Goal: Transaction & Acquisition: Purchase product/service

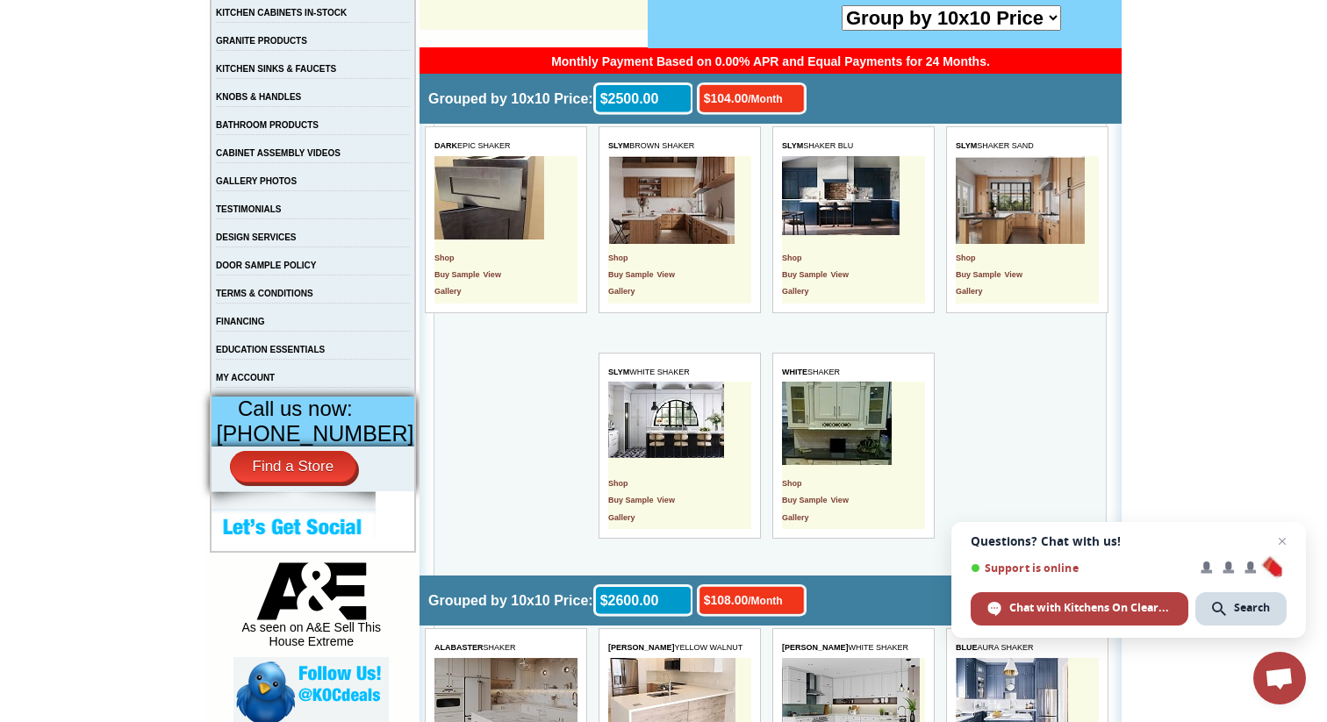
scroll to position [387, 0]
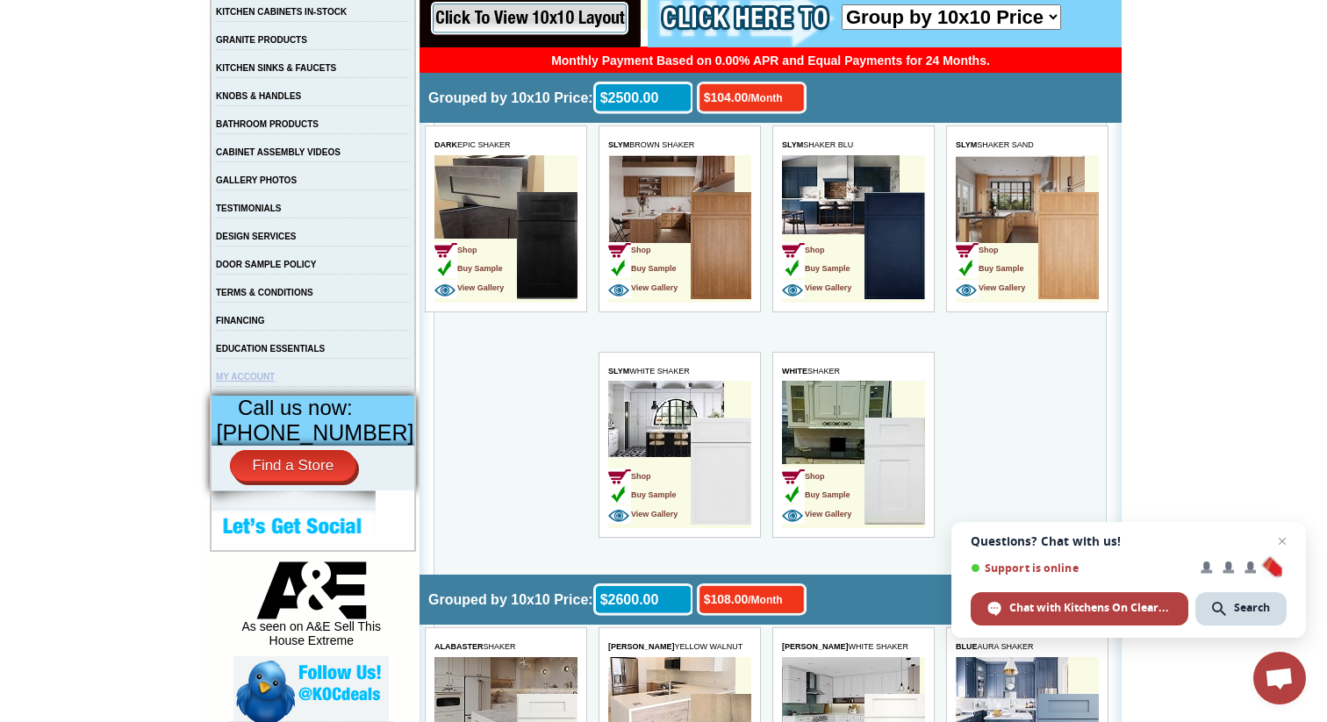
click at [253, 382] on link "MY ACCOUNT" at bounding box center [245, 377] width 59 height 10
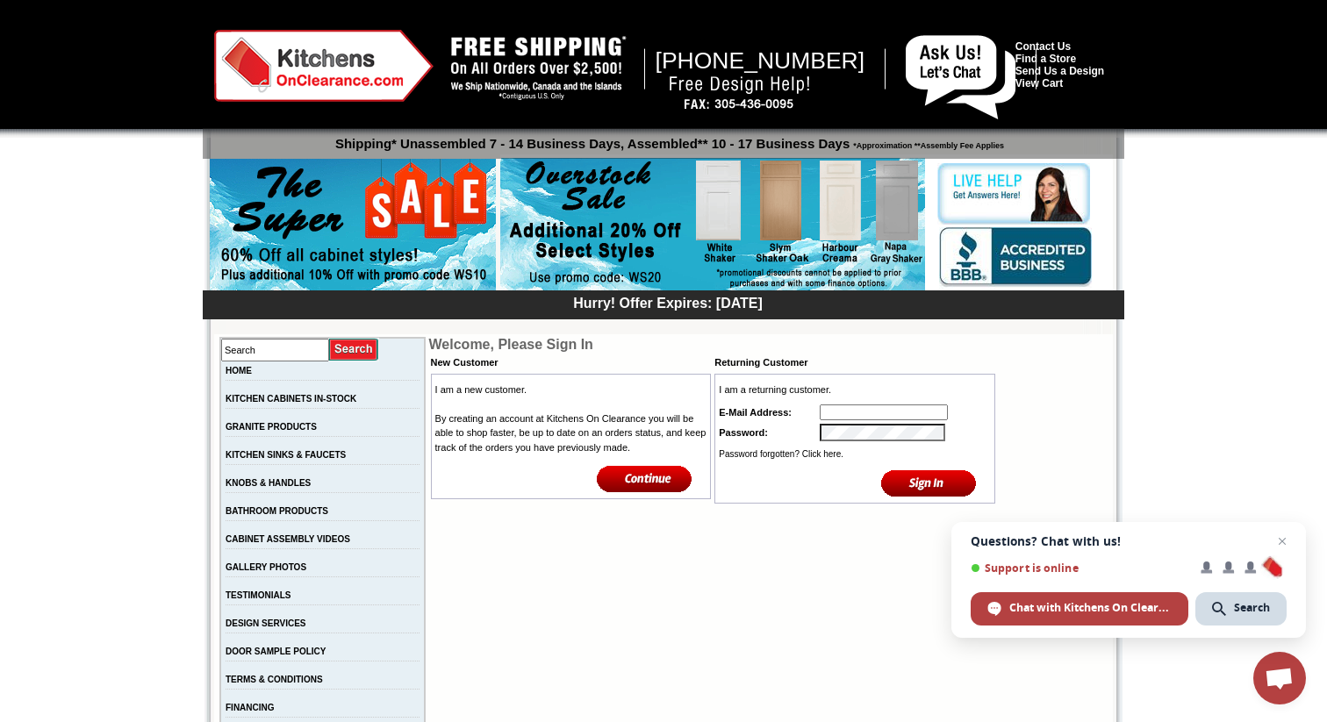
click at [868, 419] on input "text" at bounding box center [883, 412] width 128 height 16
type input "[EMAIL_ADDRESS][DOMAIN_NAME]"
click at [881, 469] on input "image" at bounding box center [929, 483] width 96 height 29
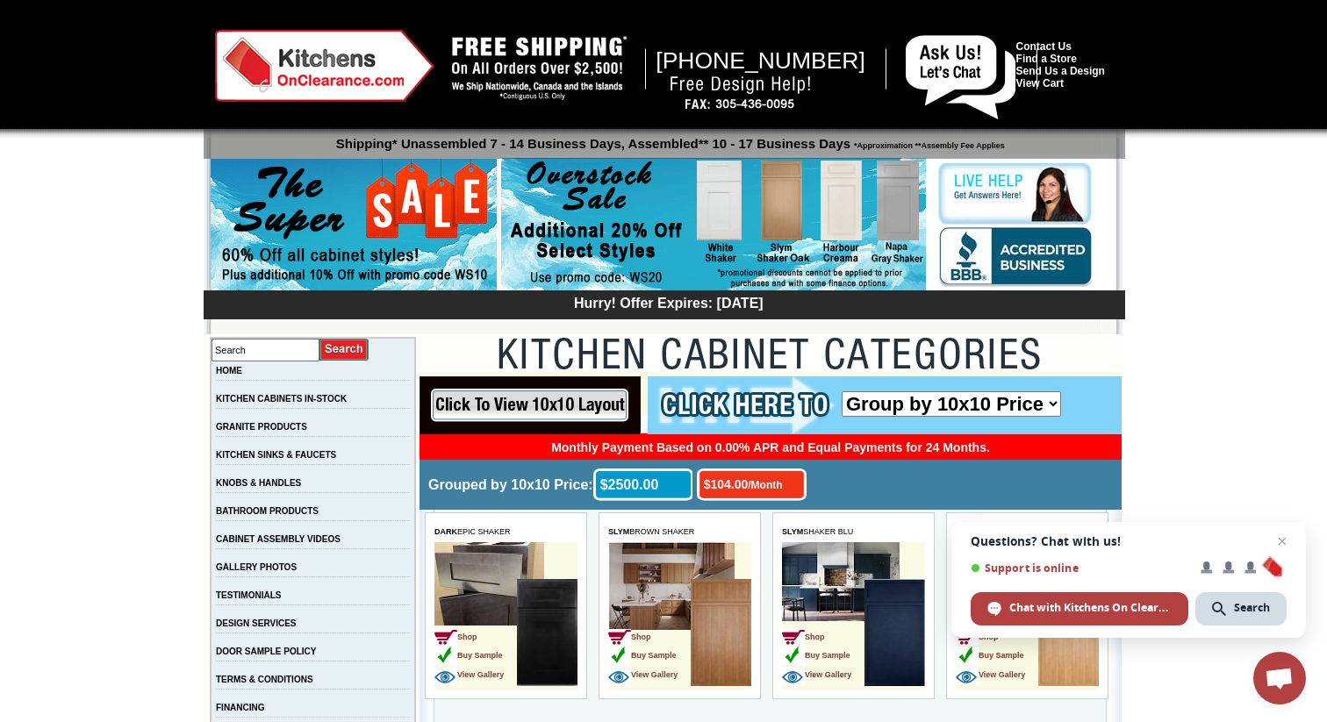
drag, startPoint x: 1281, startPoint y: 538, endPoint x: 1270, endPoint y: 527, distance: 14.9
click at [1281, 537] on span "Open chat" at bounding box center [1281, 541] width 21 height 21
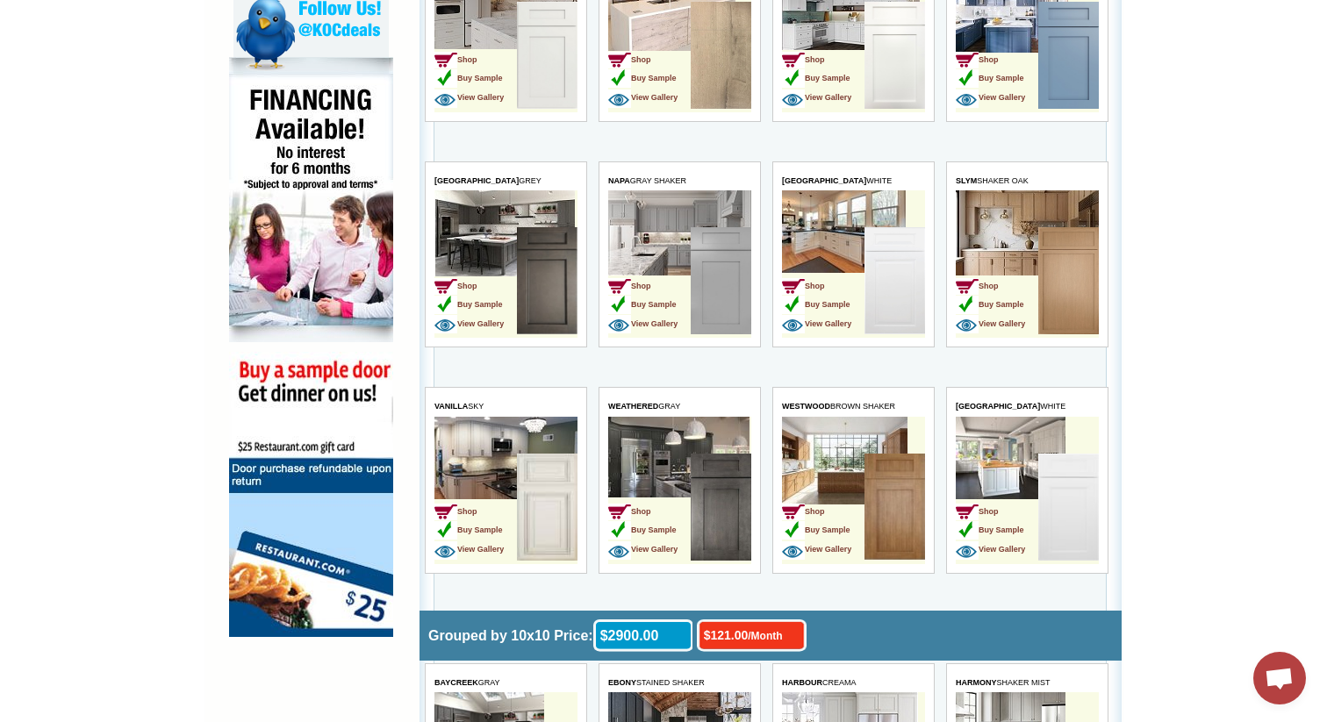
scroll to position [1078, 0]
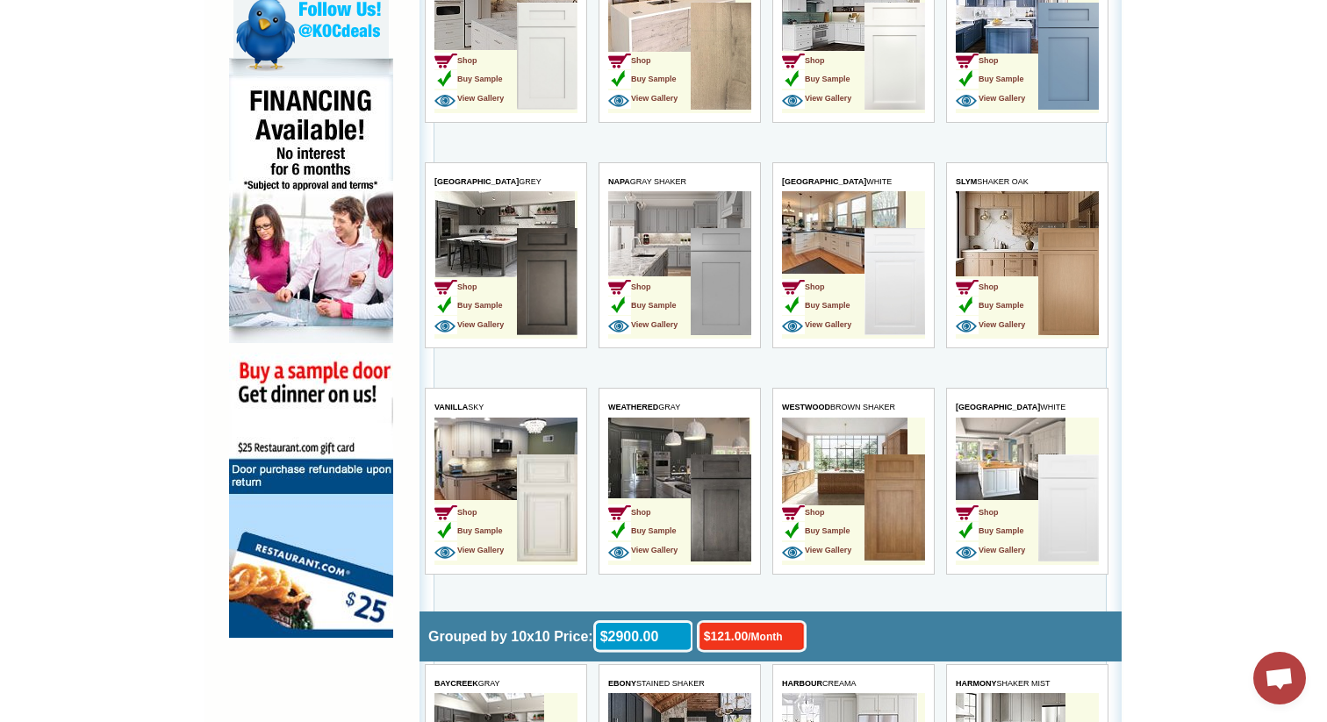
click at [1070, 483] on img at bounding box center [1067, 507] width 61 height 107
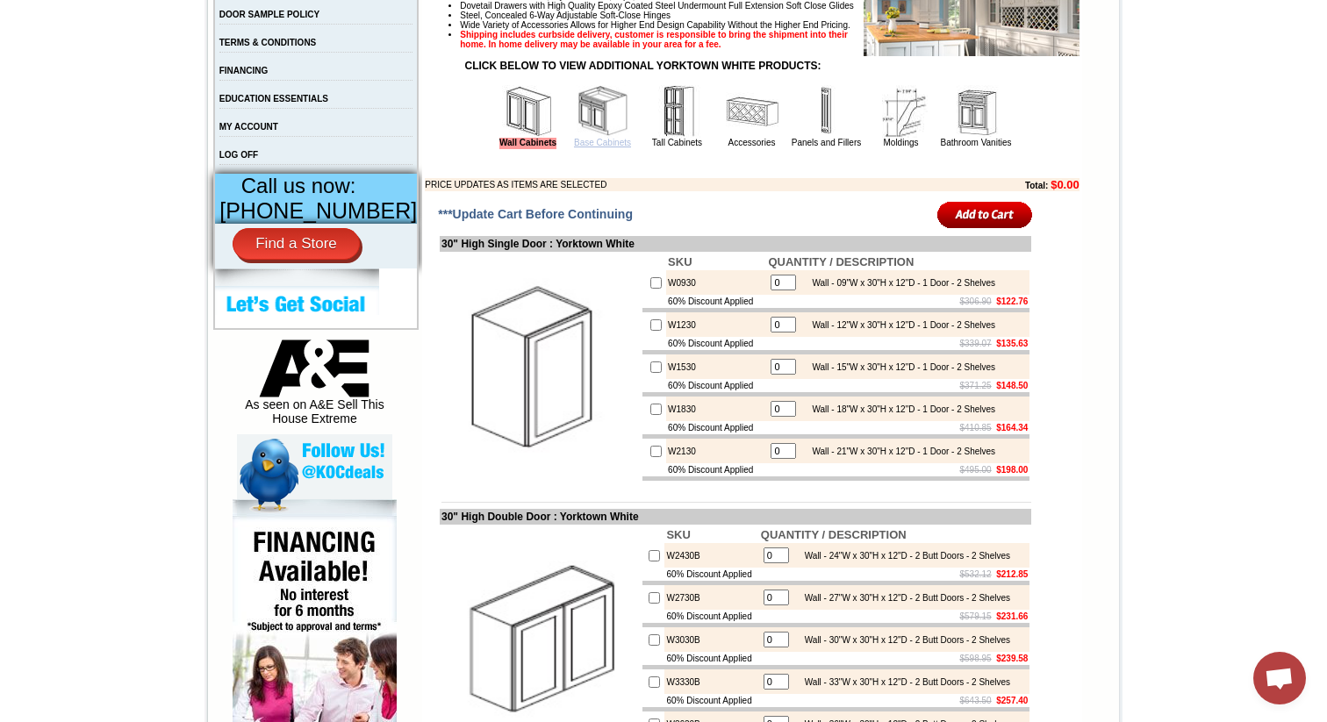
click at [574, 147] on link "Base Cabinets" at bounding box center [602, 143] width 57 height 10
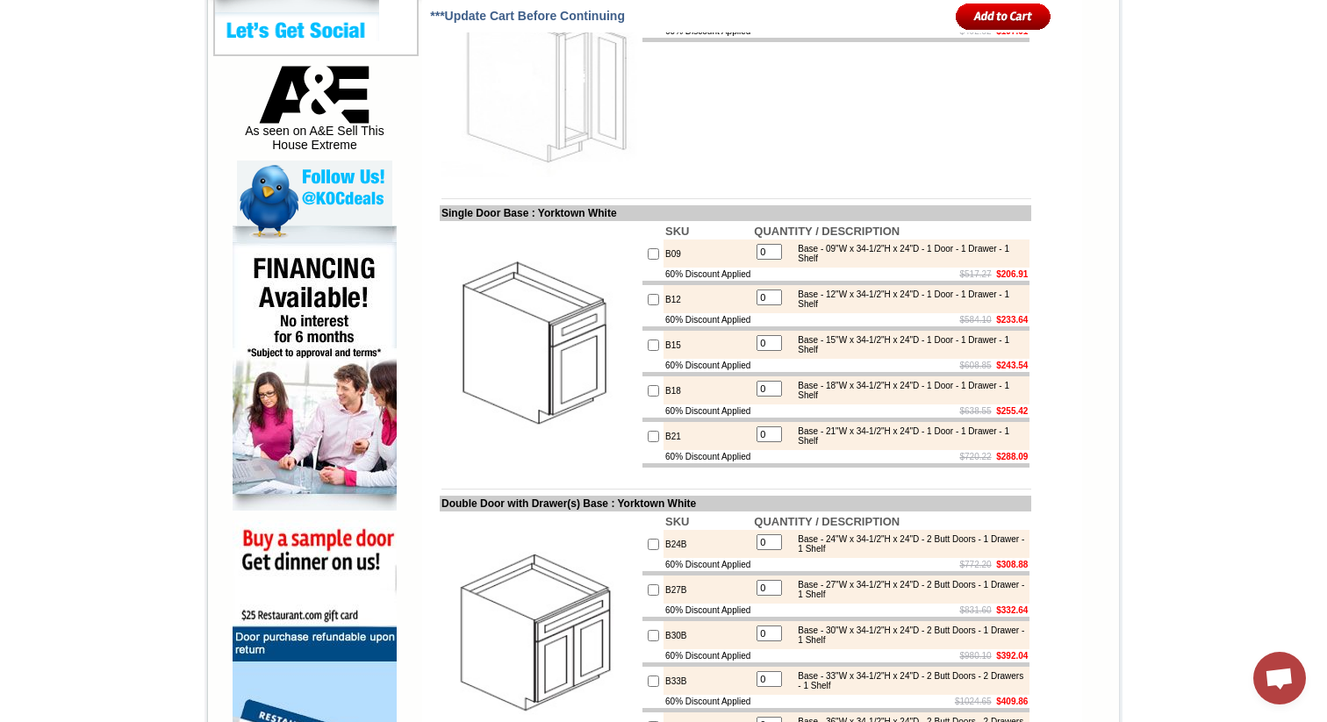
scroll to position [912, 0]
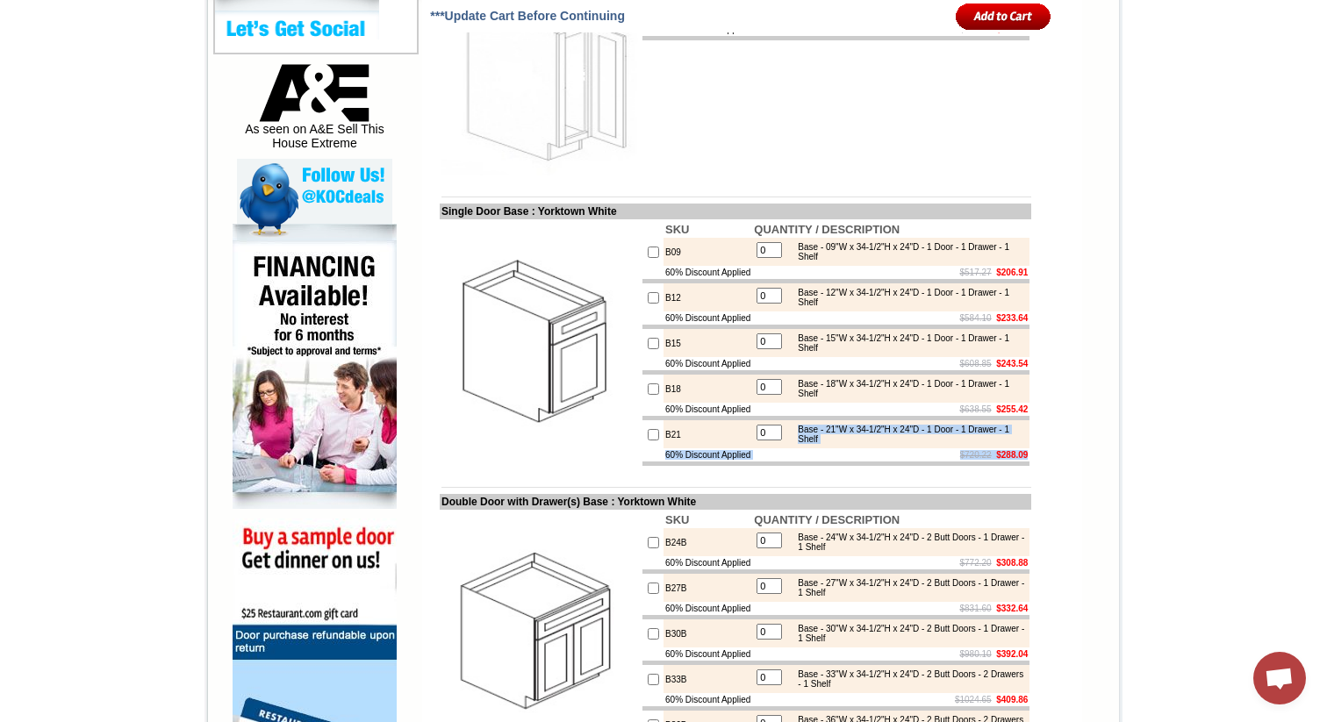
drag, startPoint x: 1020, startPoint y: 504, endPoint x: 837, endPoint y: 476, distance: 184.8
click at [822, 466] on tbody "SKU QUANTITY / DESCRIPTION B09 0 Base - 09"W x 34-1/2"H x 24"D - 1 Door - 1 Dra…" at bounding box center [835, 343] width 387 height 245
click at [878, 444] on div "Base - 21"W x 34-1/2"H x 24"D - 1 Door - 1 Drawer - 1 Shelf" at bounding box center [907, 434] width 236 height 19
drag, startPoint x: 832, startPoint y: 481, endPoint x: 791, endPoint y: 476, distance: 41.6
click at [791, 444] on div "Base - 21"W x 34-1/2"H x 24"D - 1 Door - 1 Drawer - 1 Shelf" at bounding box center [907, 434] width 236 height 19
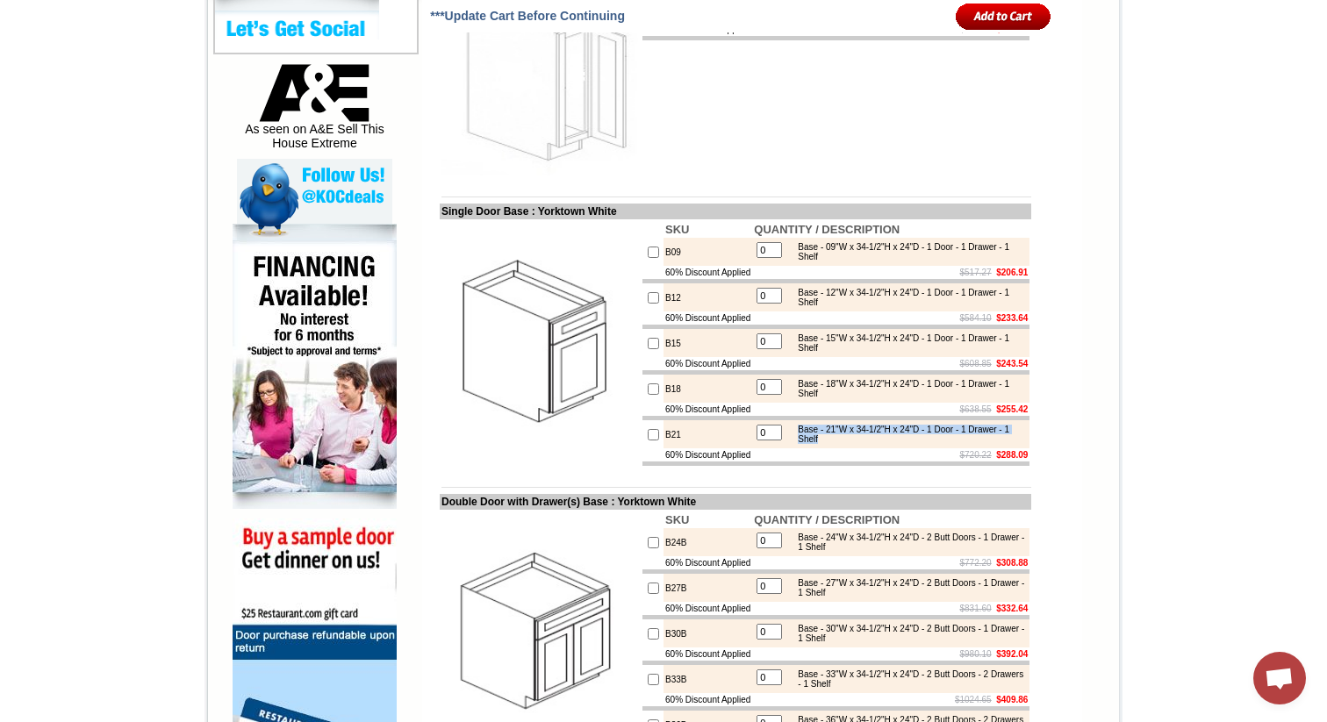
copy div "Base - 21"W x 34-1/2"H x 24"D - 1 Door - 1 Drawer - 1 Shelf"
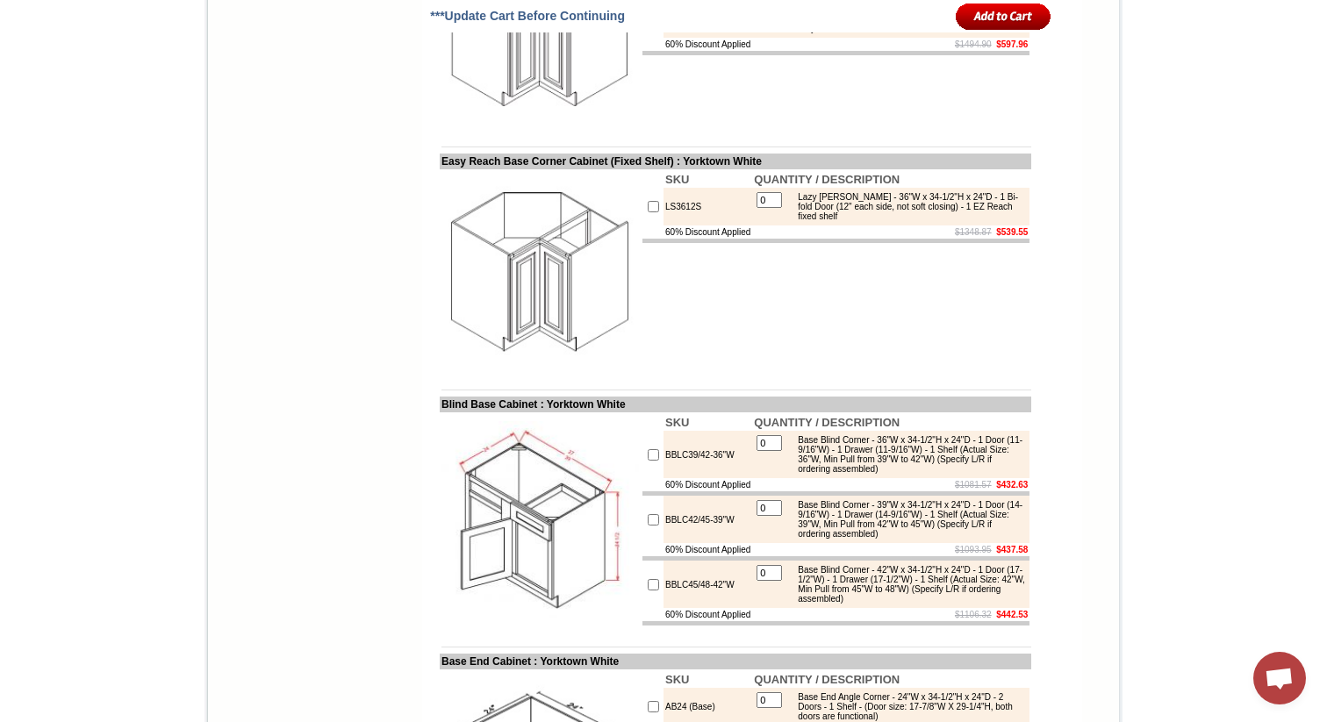
scroll to position [3242, 0]
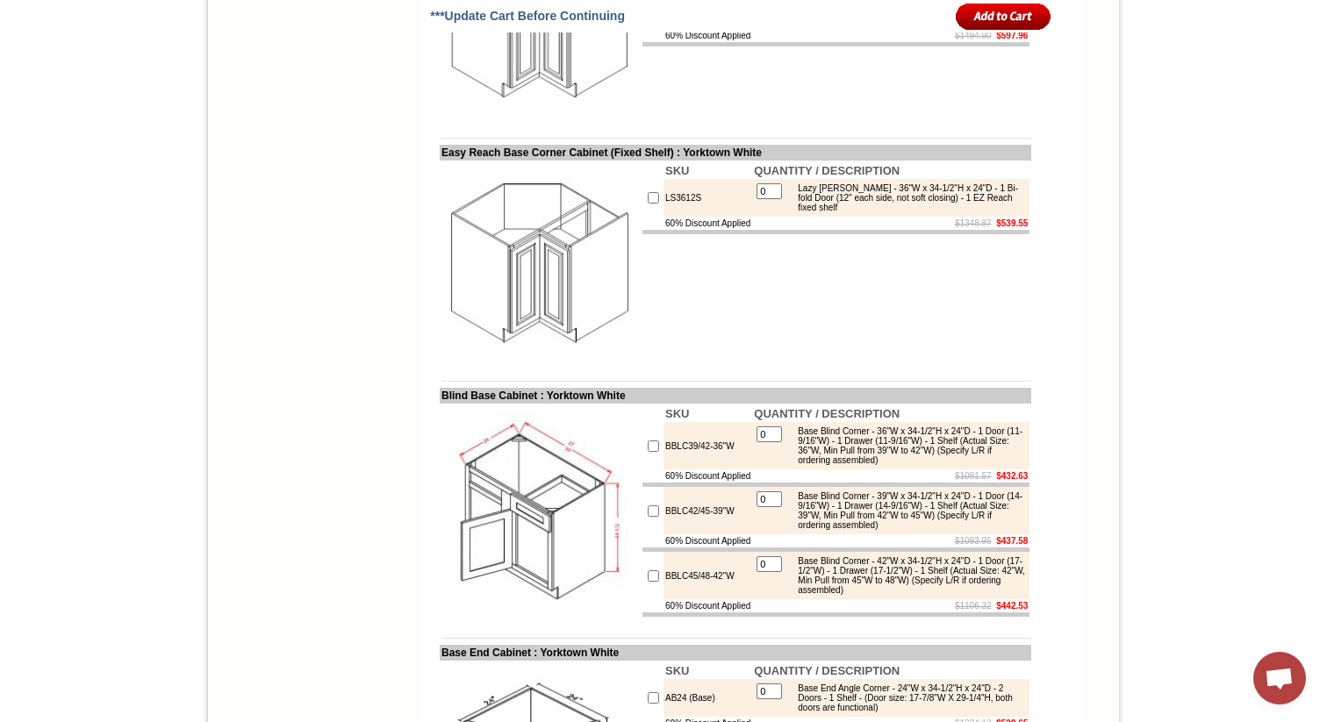
click at [648, 16] on input "checkbox" at bounding box center [653, 9] width 11 height 11
checkbox input "true"
type input "1"
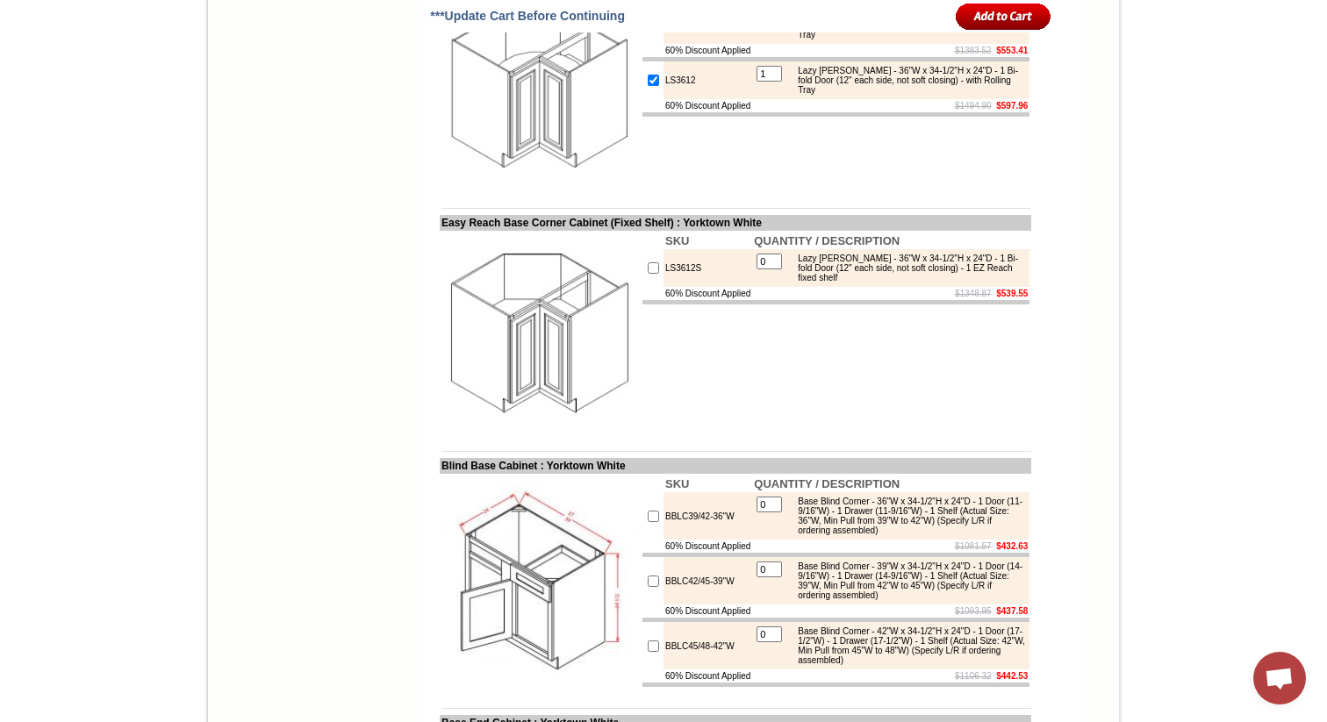
scroll to position [3173, 0]
click at [547, 186] on img at bounding box center [539, 87] width 197 height 197
drag, startPoint x: 790, startPoint y: 255, endPoint x: 811, endPoint y: 273, distance: 27.4
click at [810, 94] on div "Lazy [PERSON_NAME] - 36"W x 34-1/2"H x 24"D - 1 Bi-fold Door (12" each side, no…" at bounding box center [907, 79] width 236 height 29
copy div "Lazy [PERSON_NAME] - 36"W x 34-1/2"H x 24"D - 1 Bi-fold Door (12" each side, no…"
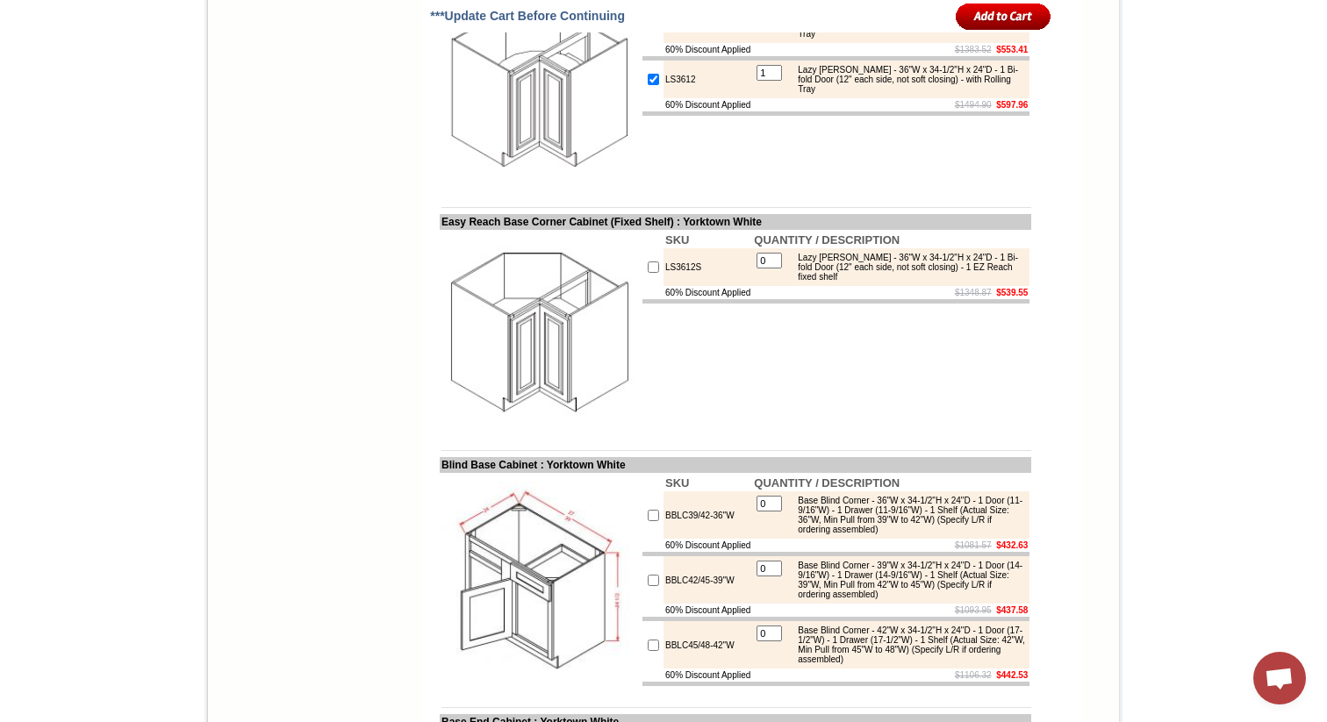
click at [660, 201] on td at bounding box center [735, 194] width 591 height 13
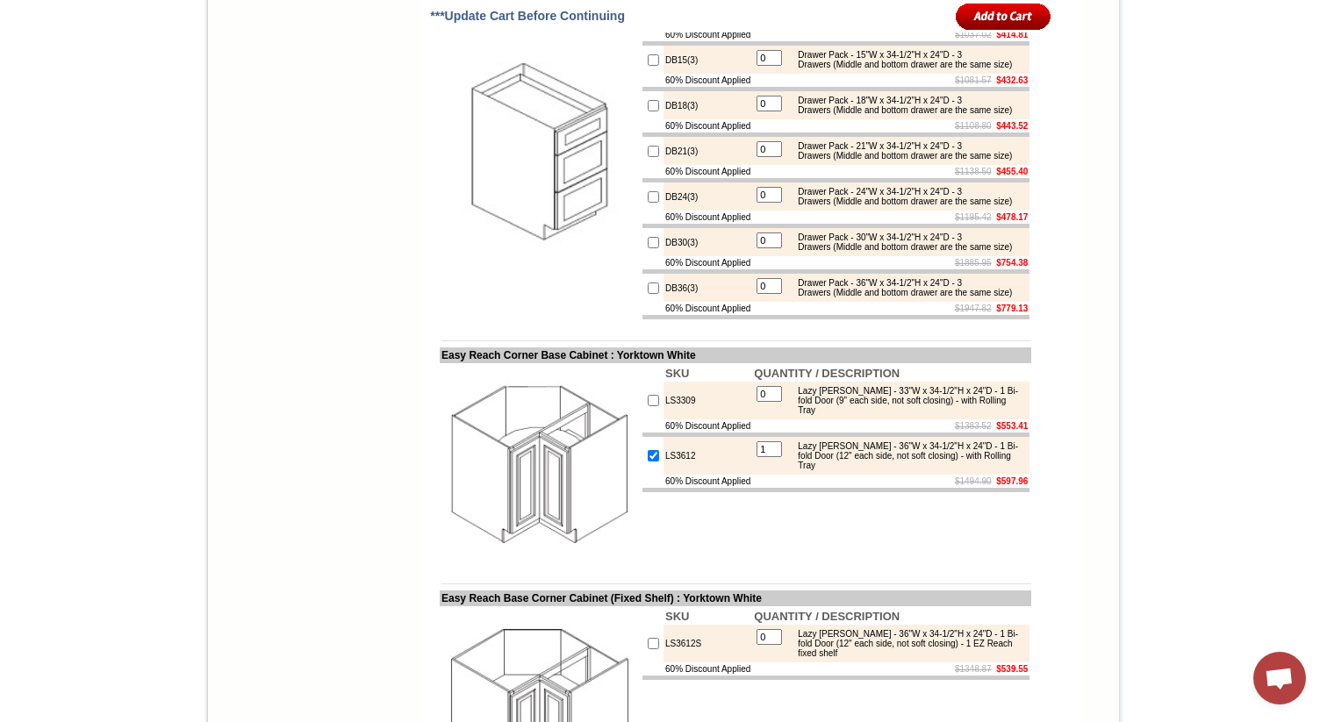
scroll to position [2795, 0]
click at [648, 21] on input "checkbox" at bounding box center [653, 15] width 11 height 11
checkbox input "true"
type input "1"
drag, startPoint x: 791, startPoint y: 98, endPoint x: 820, endPoint y: 111, distance: 32.6
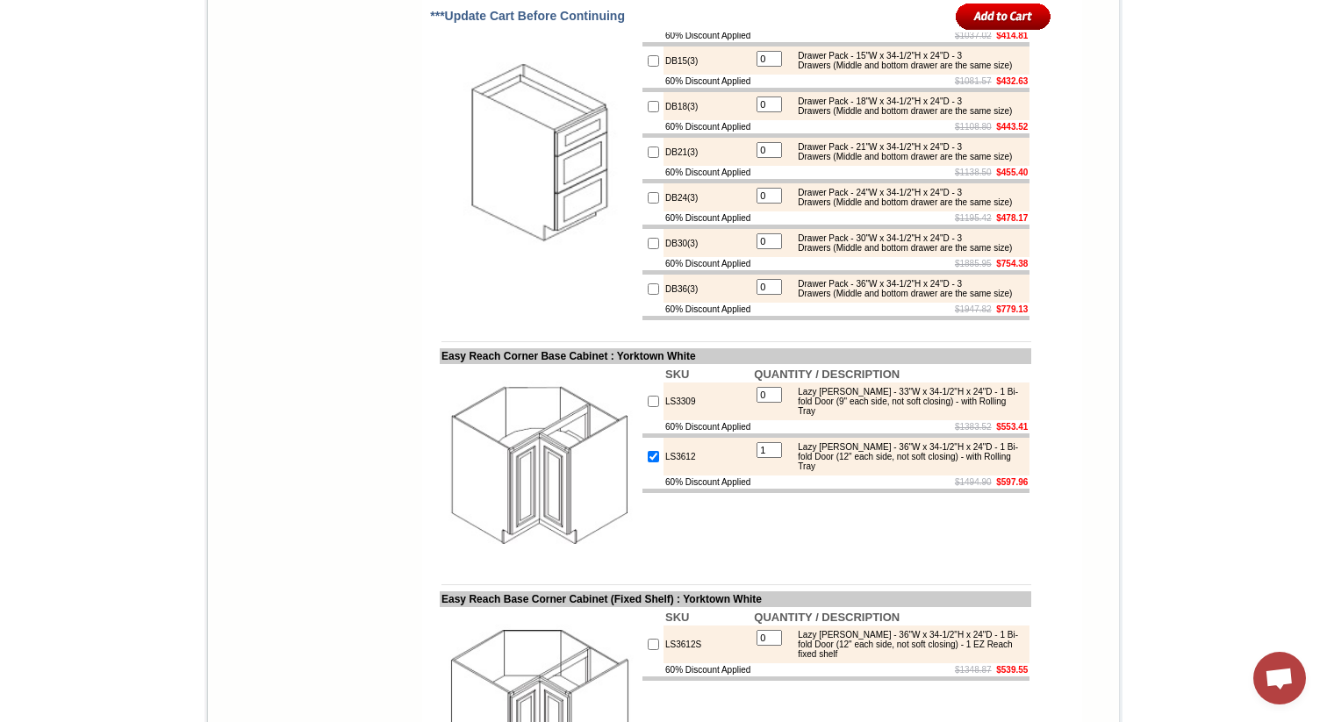
click at [818, 25] on div "Drawer Pack - 12"W x 34-1/2"H x 24"D - 3 Drawers (Middle and bottom drawer are …" at bounding box center [907, 14] width 236 height 19
copy div "Drawer Pack - 12"W x 34-1/2"H x 24"D - 3 Drawers (Middle and bottom drawer are …"
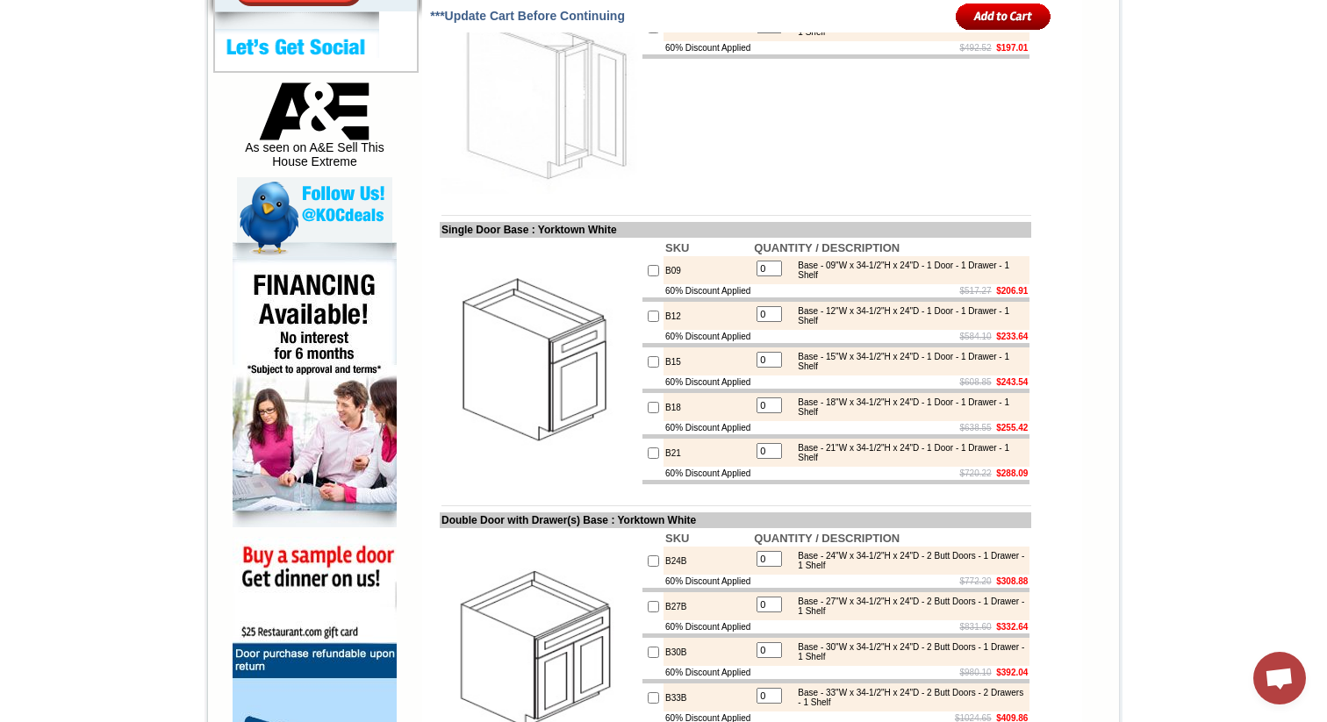
scroll to position [907, 0]
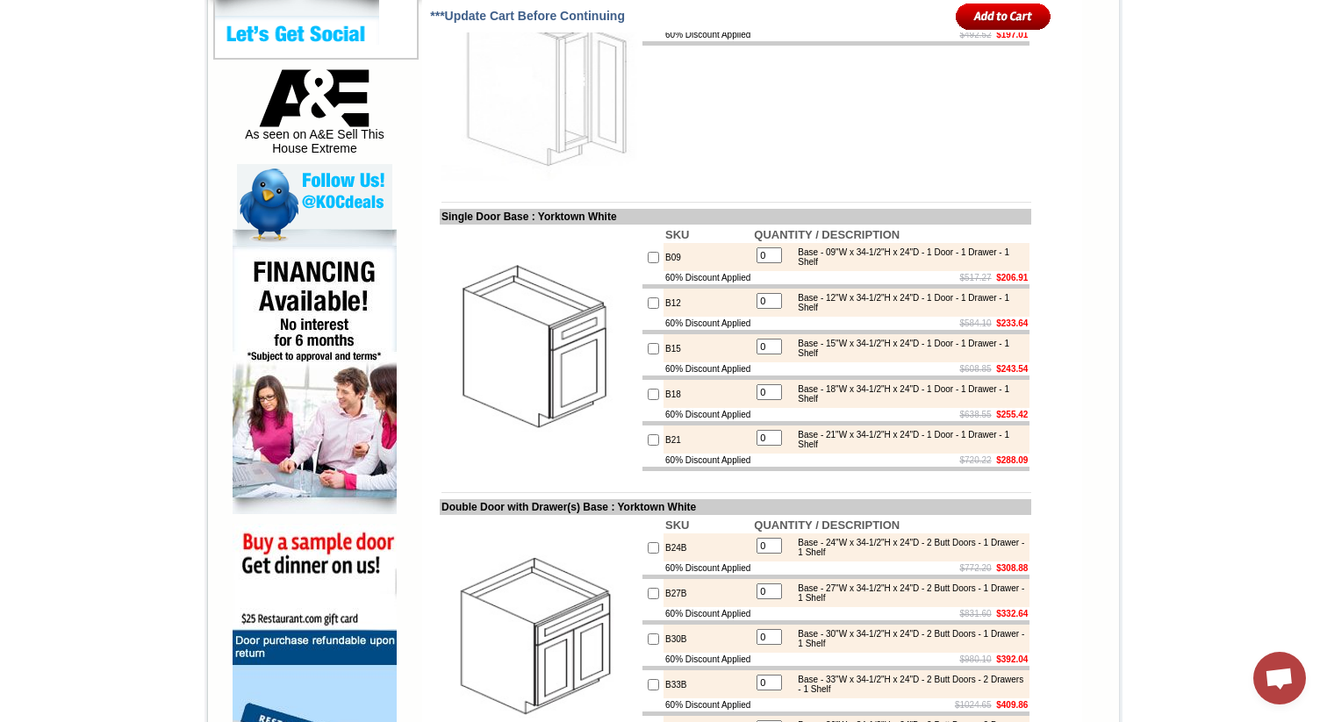
click at [879, 312] on div "Base - 12"W x 34-1/2"H x 24"D - 1 Door - 1 Drawer - 1 Shelf" at bounding box center [907, 302] width 236 height 19
drag, startPoint x: 876, startPoint y: 350, endPoint x: 800, endPoint y: 340, distance: 76.2
click at [789, 312] on div "Base - 12"W x 34-1/2"H x 24"D - 1 Door - 1 Drawer - 1 Shelf" at bounding box center [907, 302] width 236 height 19
copy div "Base - 12"W x 34-1/2"H x 24"D - 1 Door - 1 Drawer - 1 Shelf"
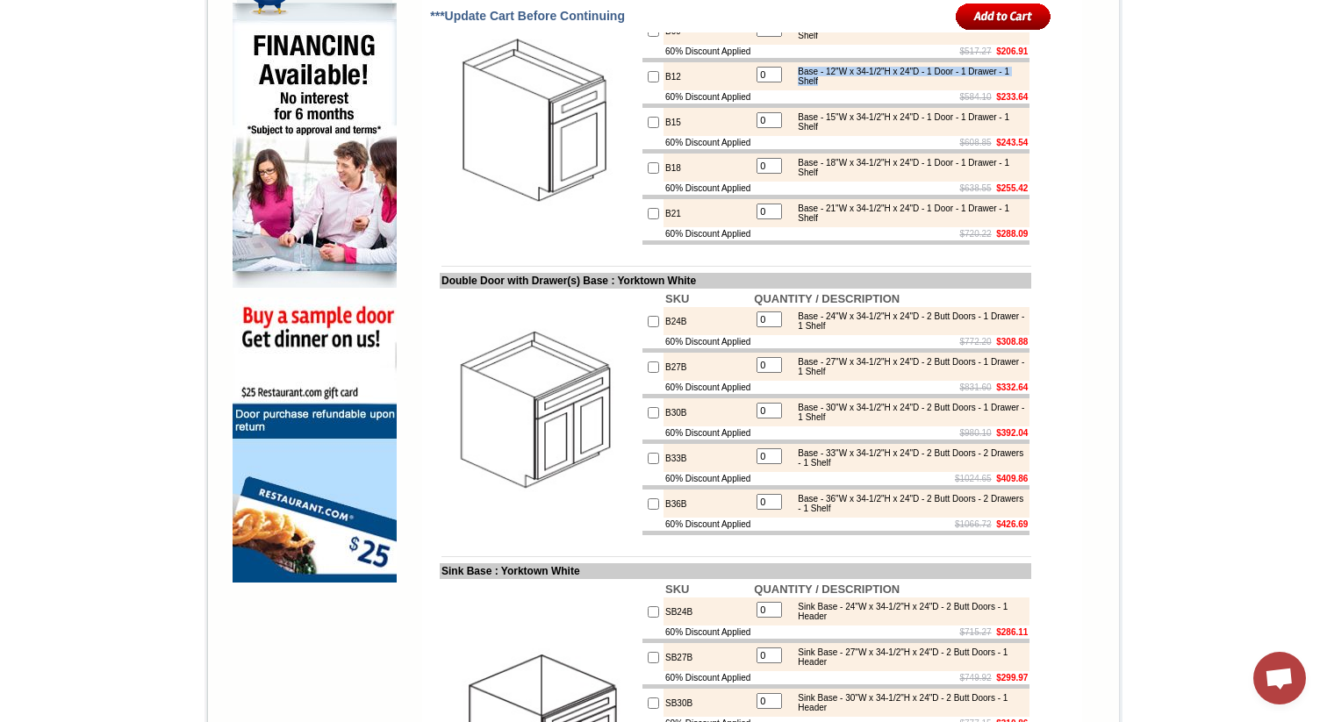
scroll to position [1134, 0]
click at [648, 326] on input "checkbox" at bounding box center [653, 320] width 11 height 11
checkbox input "true"
type input "1"
click at [648, 218] on input "checkbox" at bounding box center [653, 212] width 11 height 11
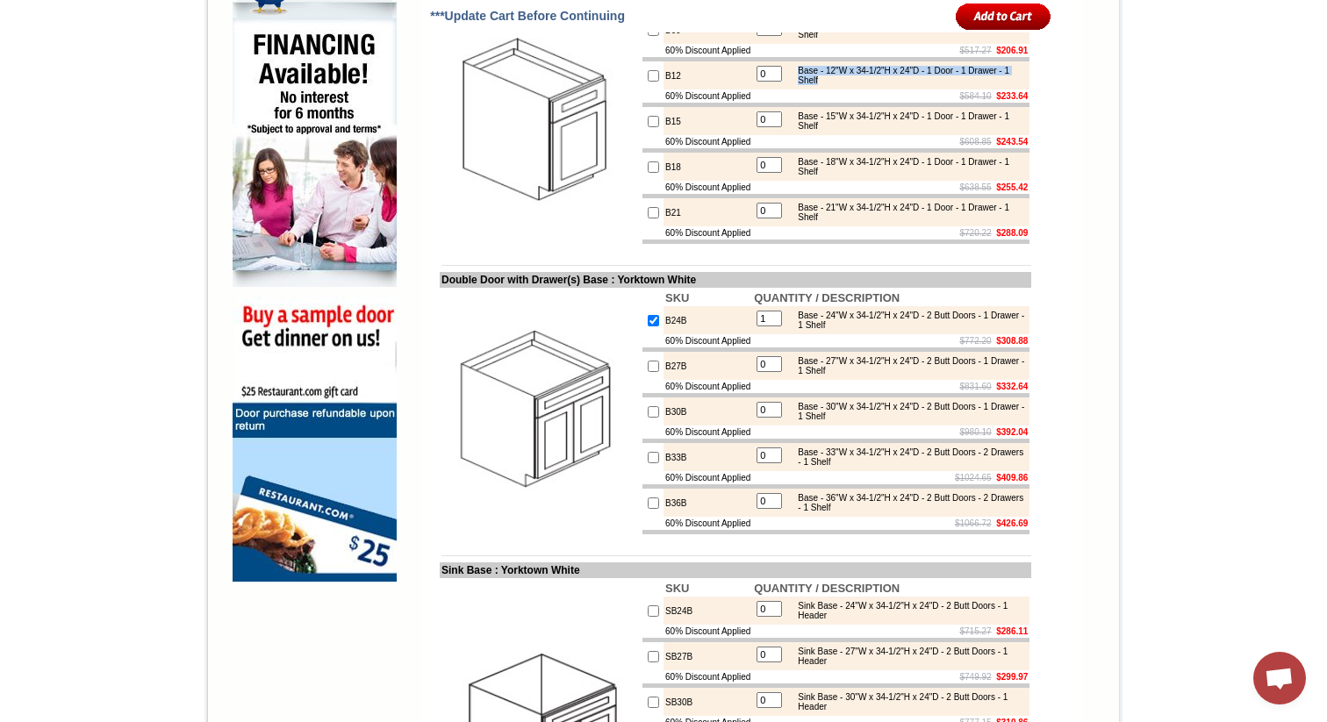
checkbox input "true"
click at [756, 218] on input "1" at bounding box center [768, 211] width 25 height 16
type input "3"
click at [762, 326] on input "1" at bounding box center [768, 319] width 25 height 16
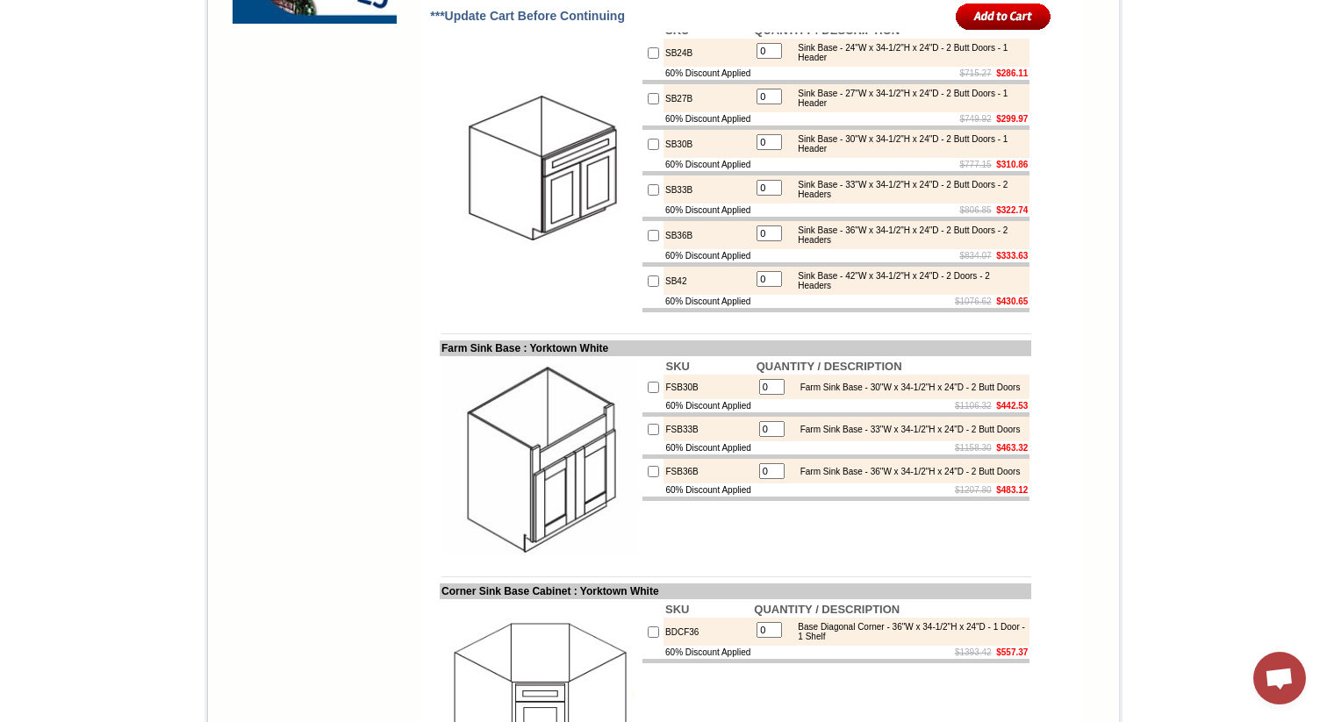
scroll to position [1691, 0]
click at [648, 243] on input "checkbox" at bounding box center [653, 237] width 11 height 11
checkbox input "true"
type input "1"
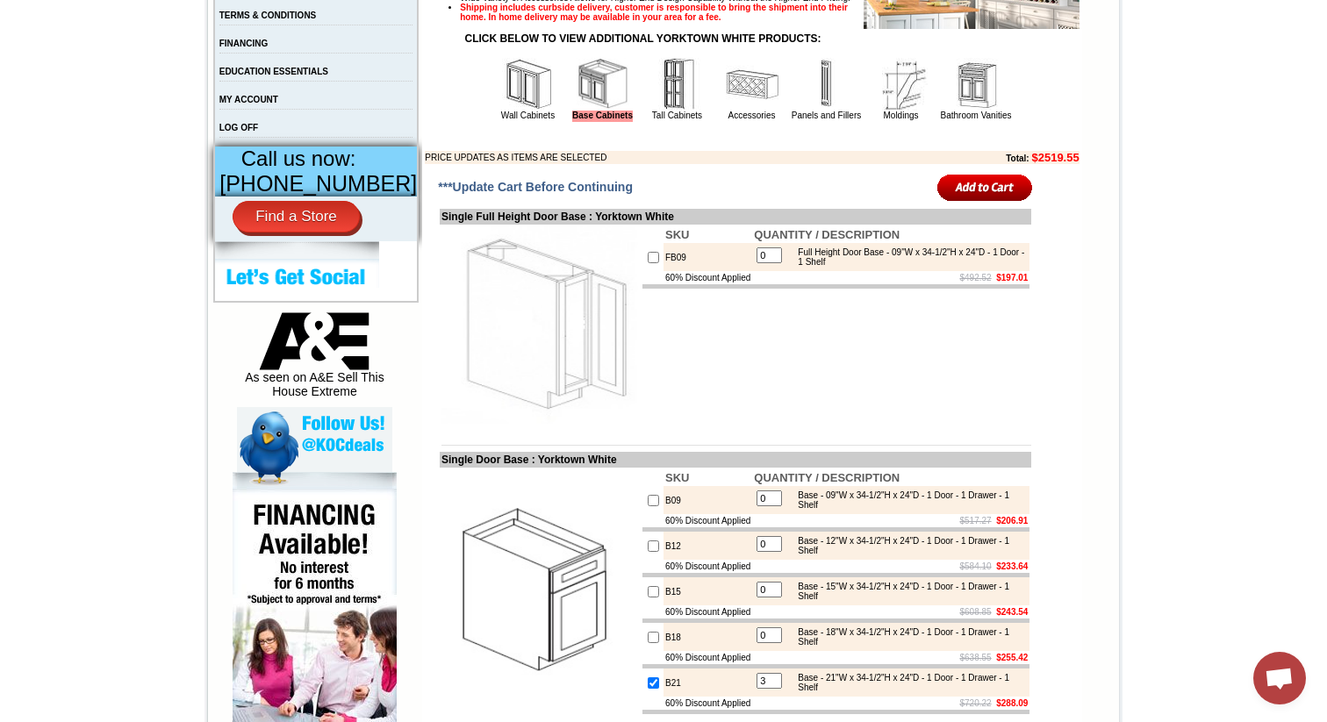
scroll to position [667, 0]
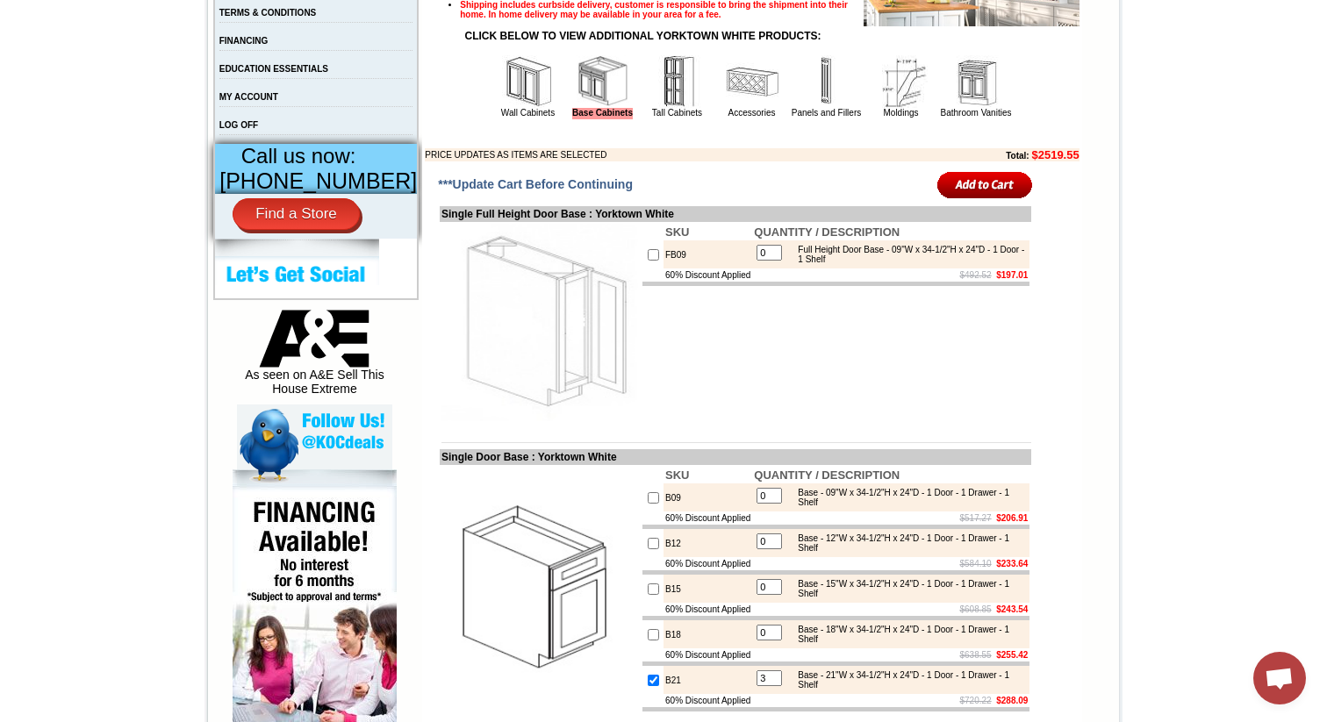
click at [976, 199] on input "image" at bounding box center [985, 184] width 96 height 29
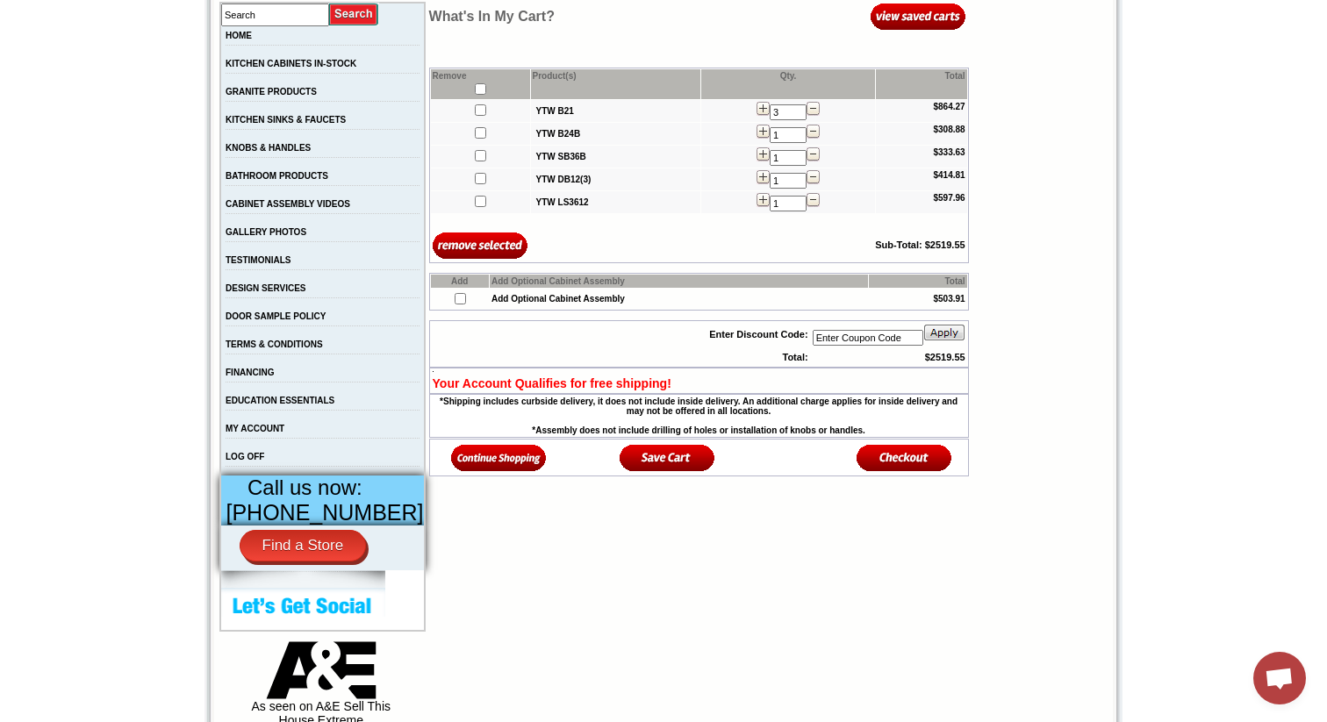
scroll to position [338, 0]
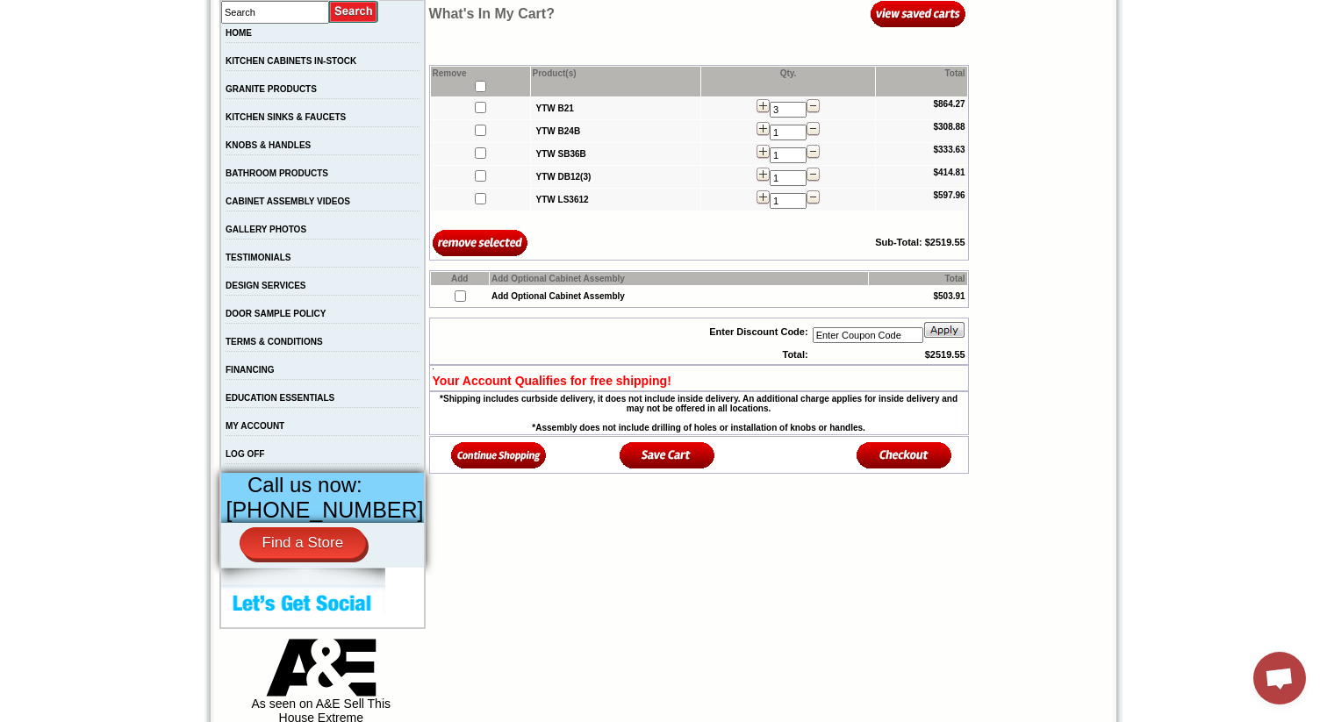
click at [656, 465] on img at bounding box center [667, 454] width 96 height 29
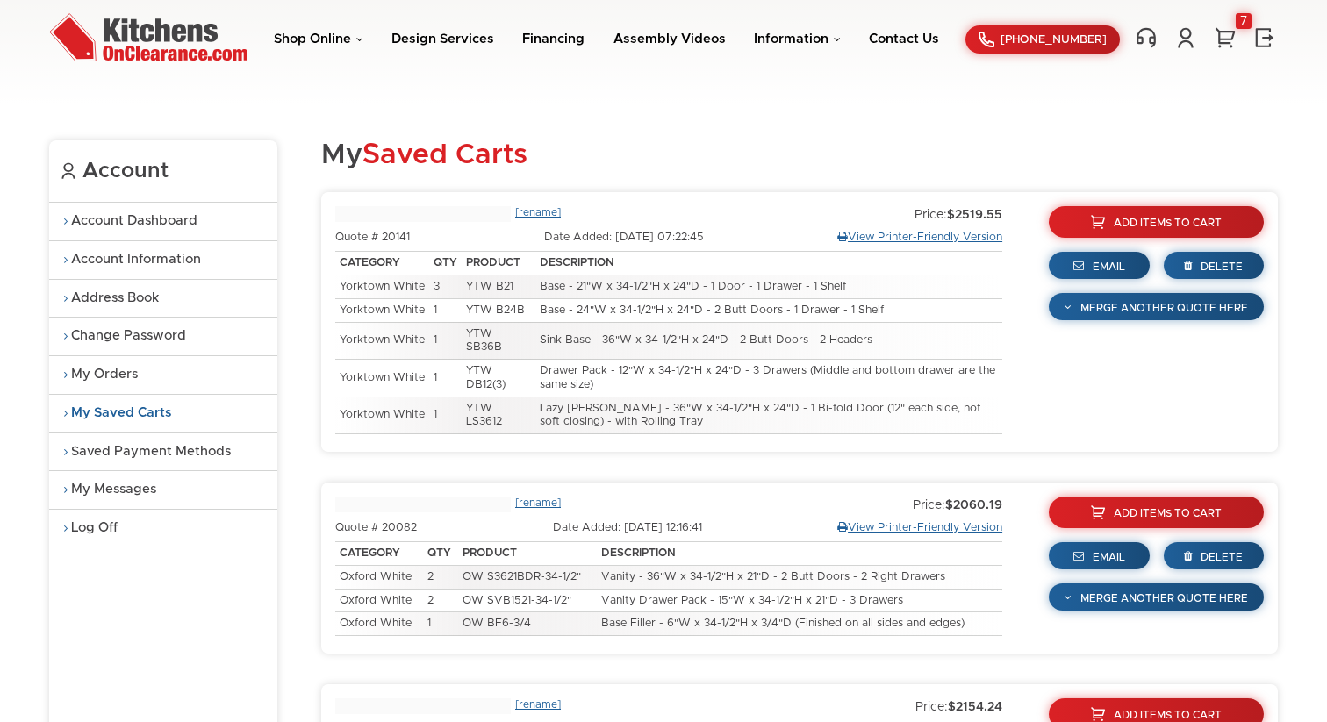
type input "2025-02-11 14:17:22"
type input "2021-08-12 15:06:18"
type input "2025-01-23 10:58:55"
type input "2021-07-23 16:36:16"
type input "2025-03-24 07:24:39"
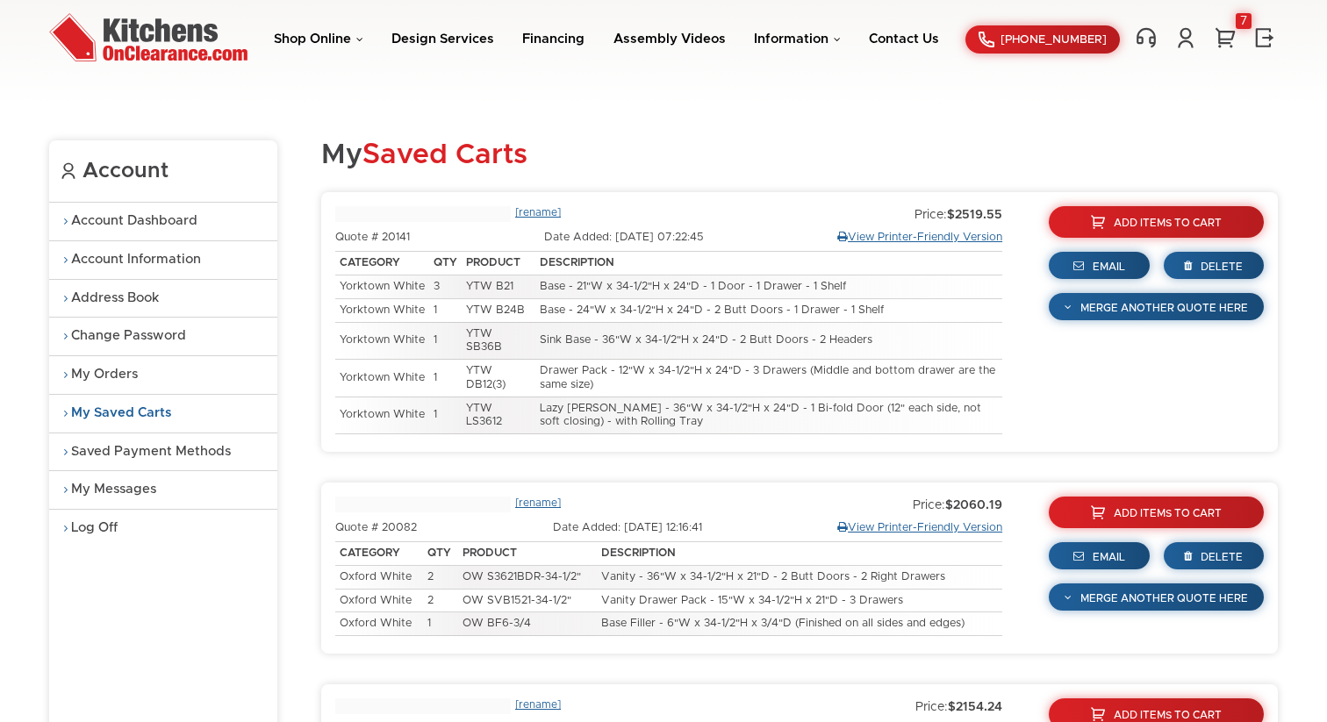
type input "08-22-2025 07:22:45"
type input "2025-04-08 12:16:41"
type input "2025-02-11 14:54:11"
type input "2025-02-11 13:28:45"
type input "2025-04-08 12:16:08"
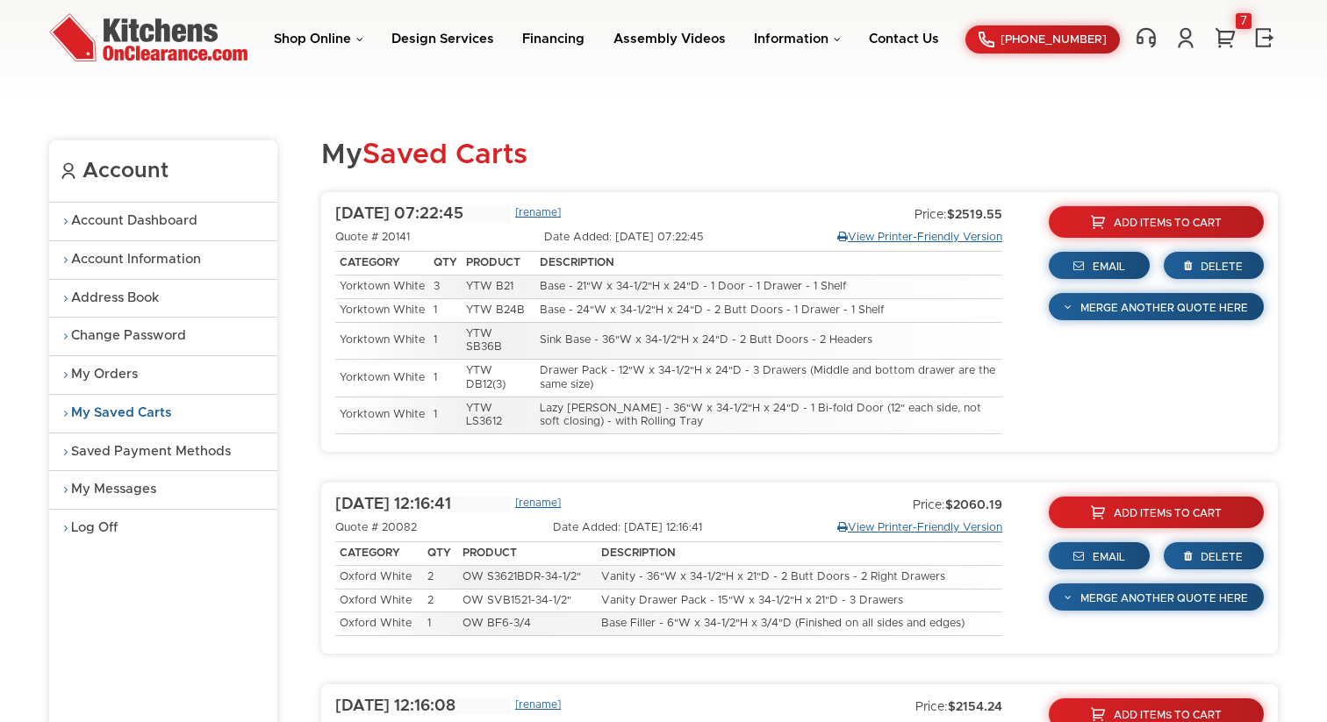
type input "2021-08-12 15:12:52"
click at [547, 216] on link "[rename]" at bounding box center [538, 215] width 46 height 18
type input "08-22-2025 07:22:45 Odius Rameau"
drag, startPoint x: 536, startPoint y: 211, endPoint x: 547, endPoint y: 213, distance: 11.5
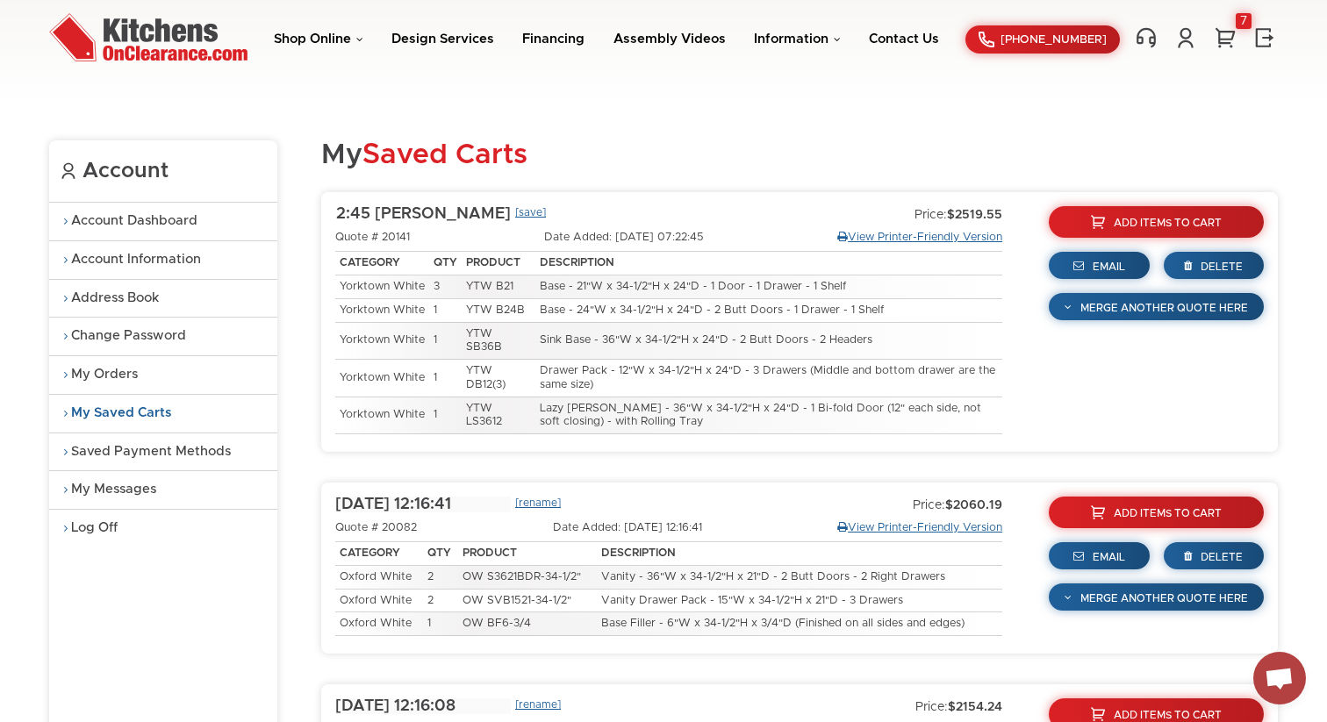
click at [536, 211] on link "[save]" at bounding box center [530, 215] width 31 height 18
click at [1136, 220] on span "Add Items To Cart" at bounding box center [1168, 223] width 110 height 11
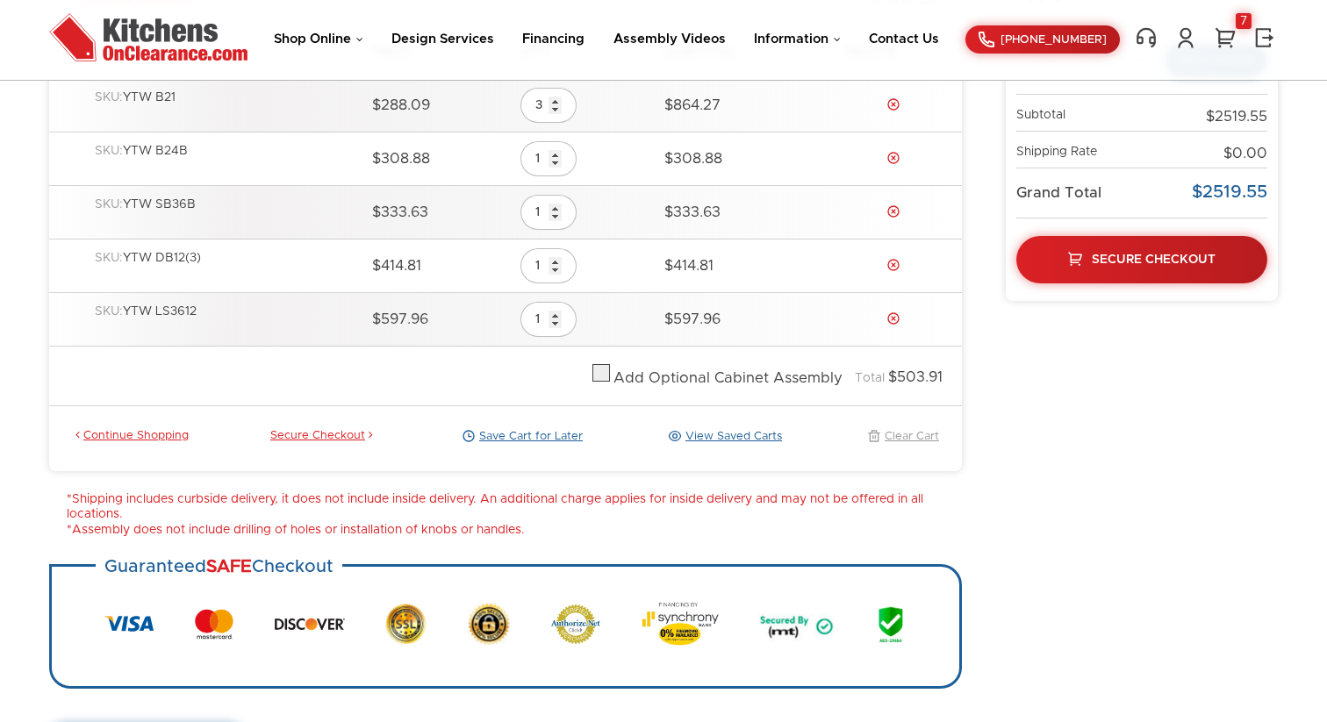
scroll to position [309, 0]
click at [120, 434] on link "Continue Shopping" at bounding box center [130, 436] width 117 height 16
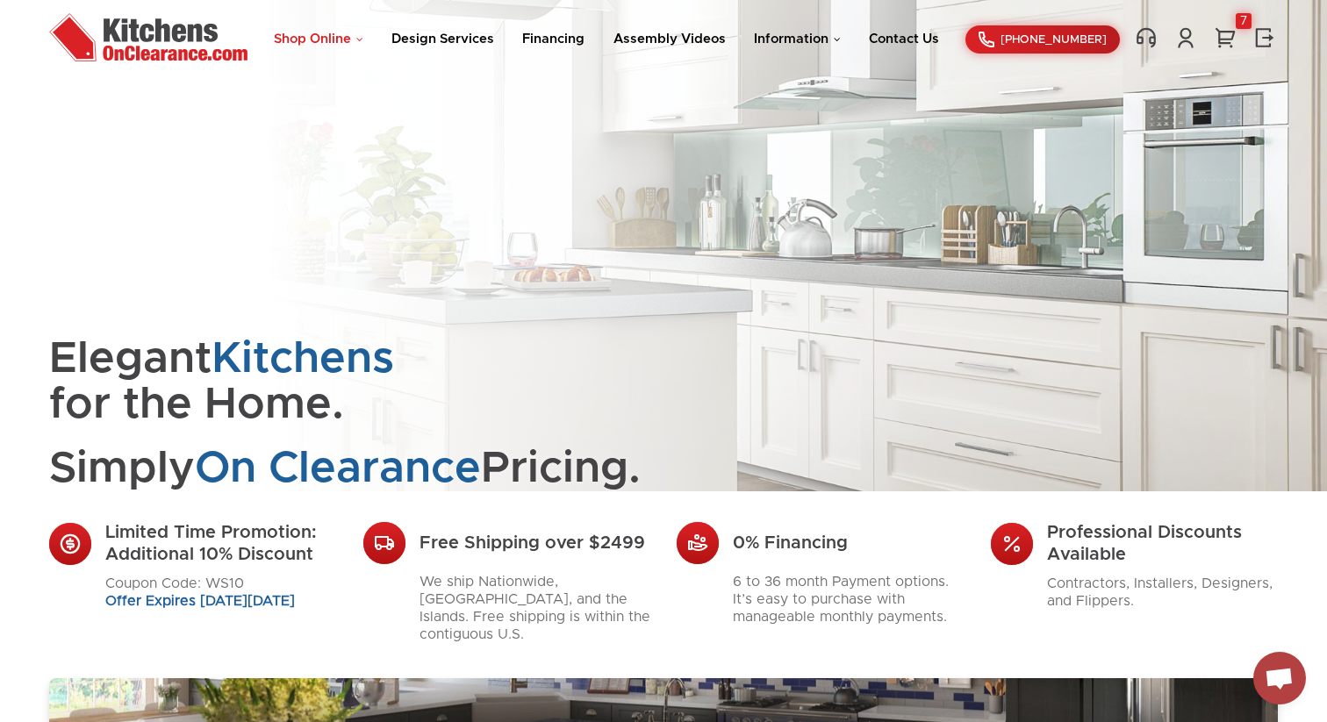
click at [328, 37] on link "Shop Online" at bounding box center [318, 38] width 89 height 13
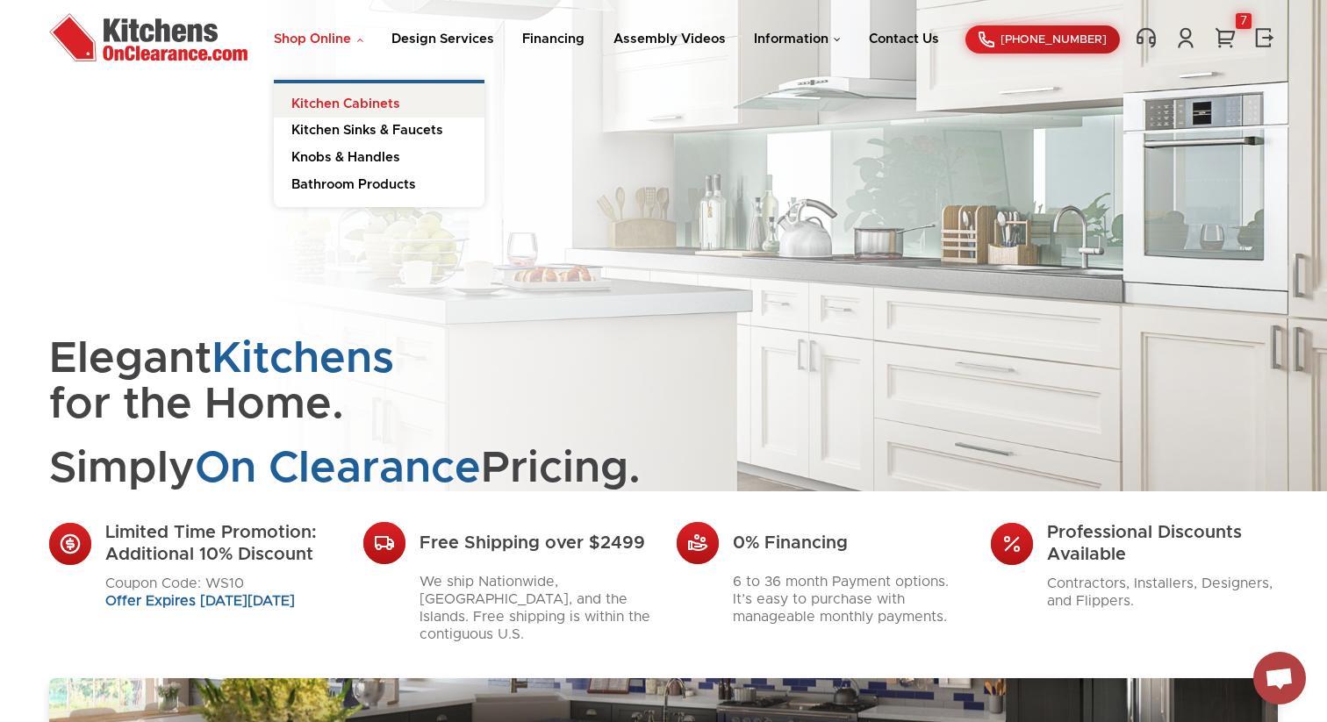
click at [381, 104] on link "Kitchen Cabinets" at bounding box center [379, 100] width 211 height 35
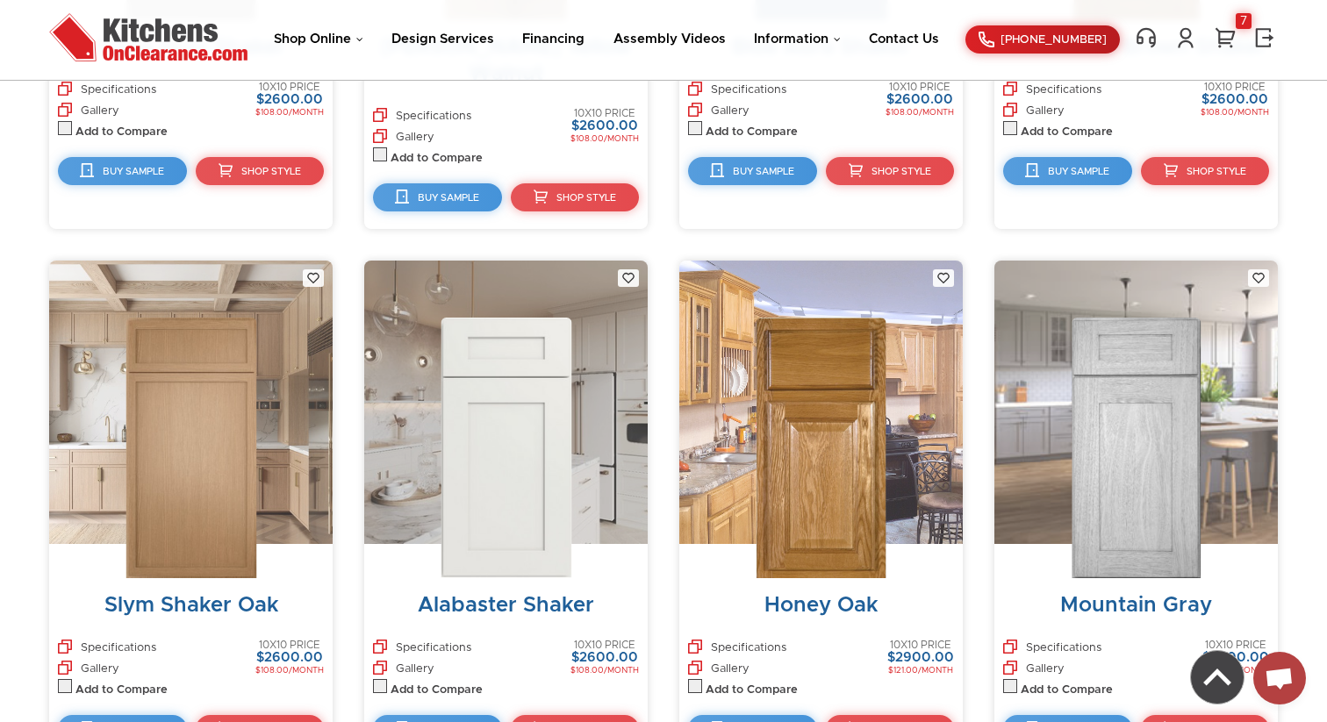
scroll to position [2648, 0]
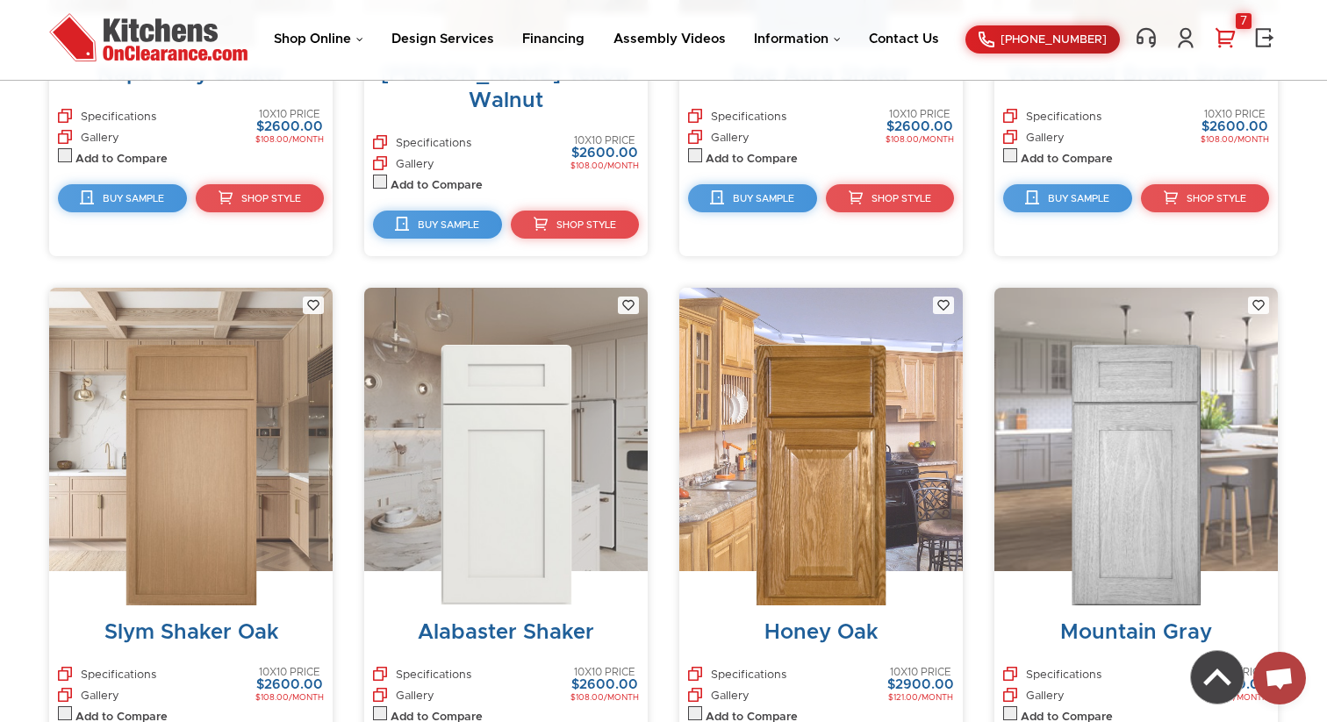
click at [1225, 37] on link "7" at bounding box center [1225, 37] width 26 height 23
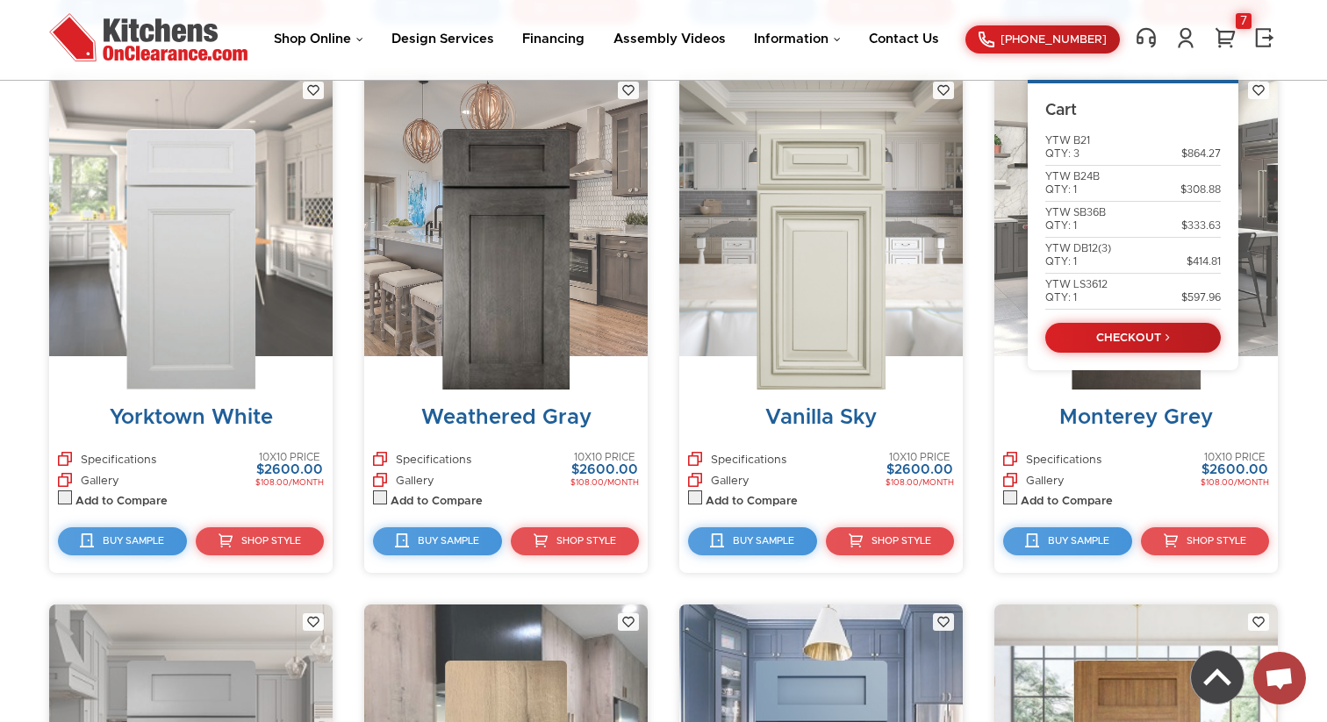
scroll to position [1769, 0]
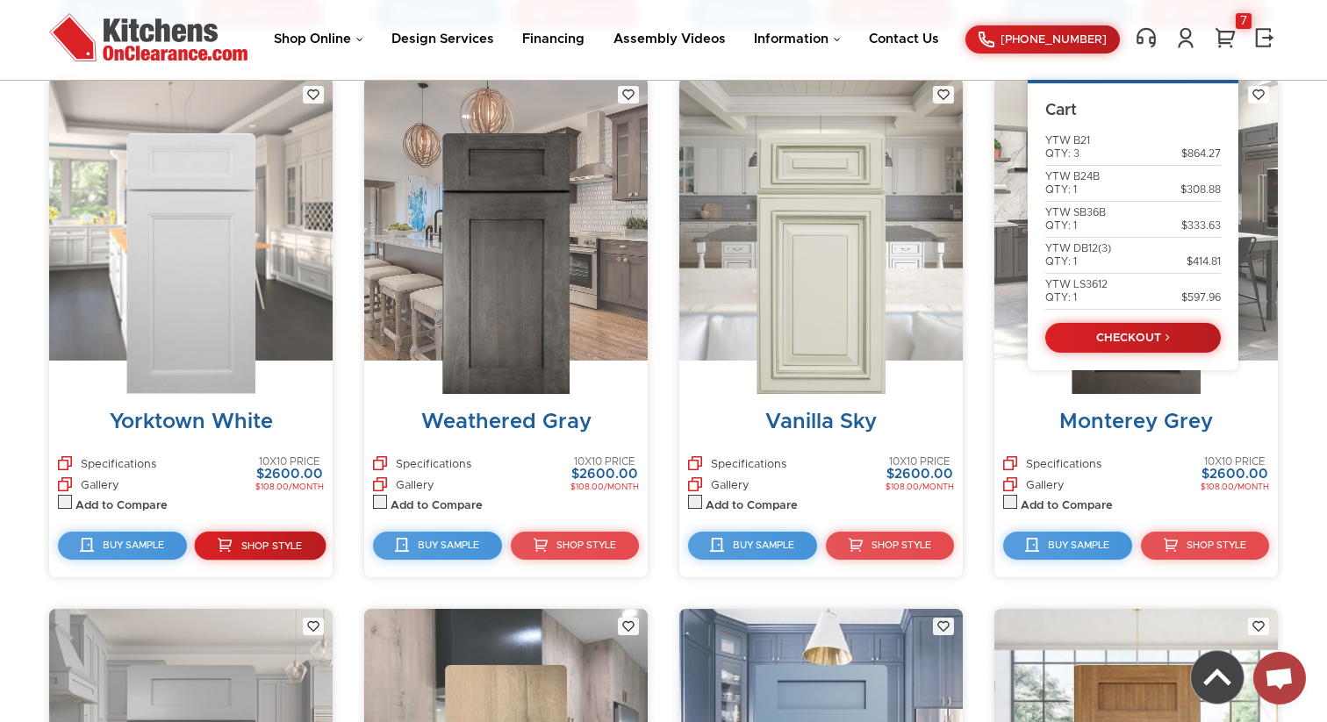
click at [254, 551] on link "Shop Style" at bounding box center [259, 546] width 131 height 29
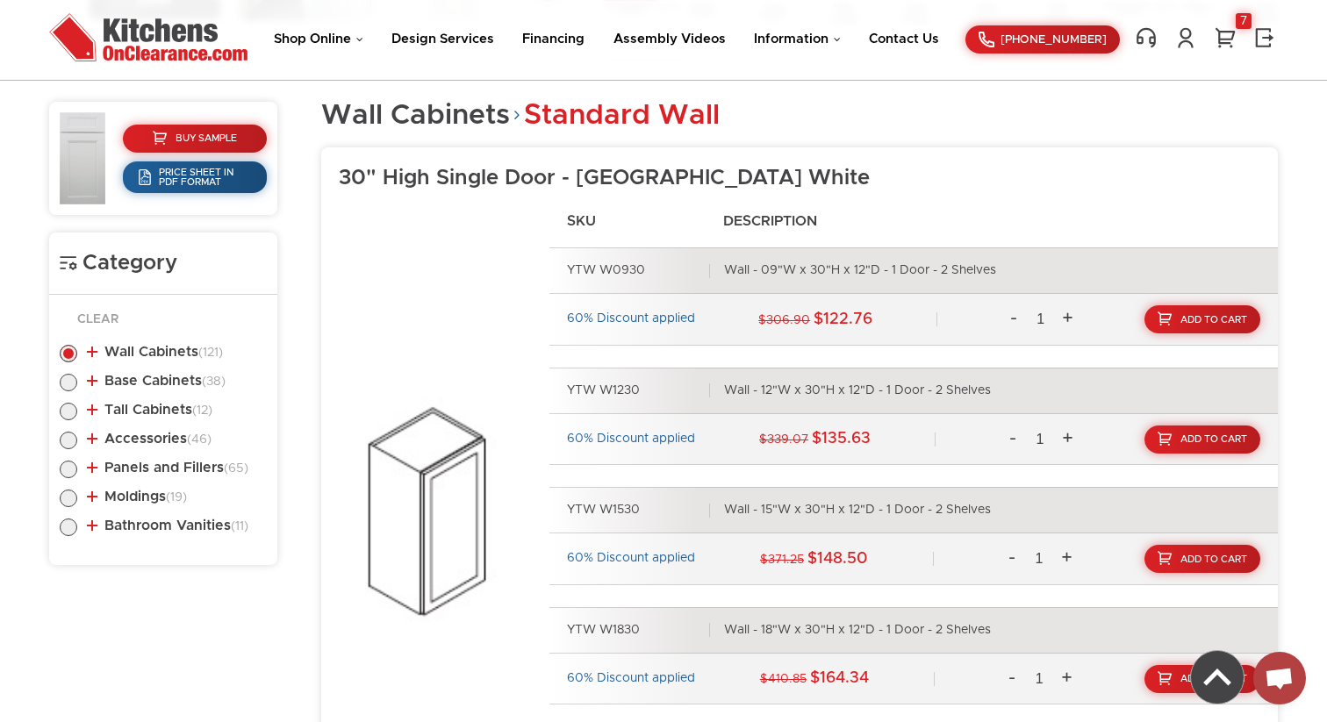
scroll to position [728, 0]
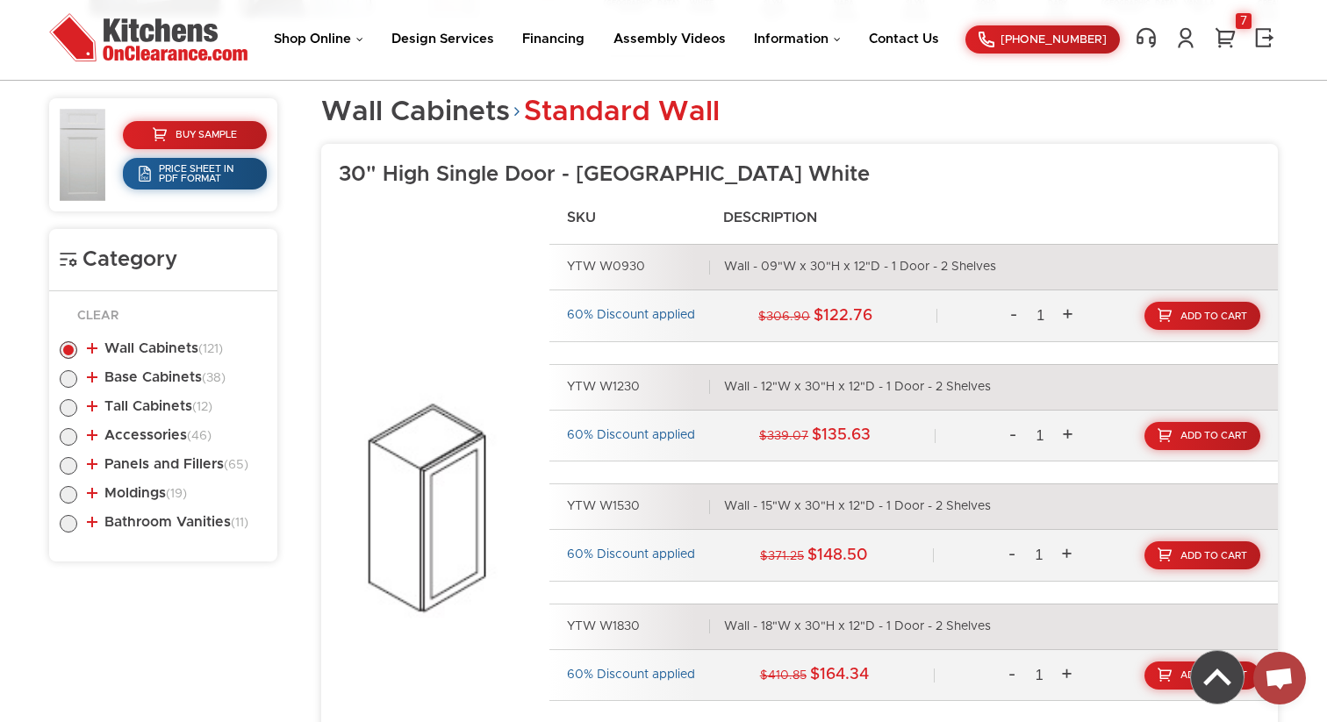
click at [63, 379] on label at bounding box center [69, 383] width 18 height 14
radio input "true"
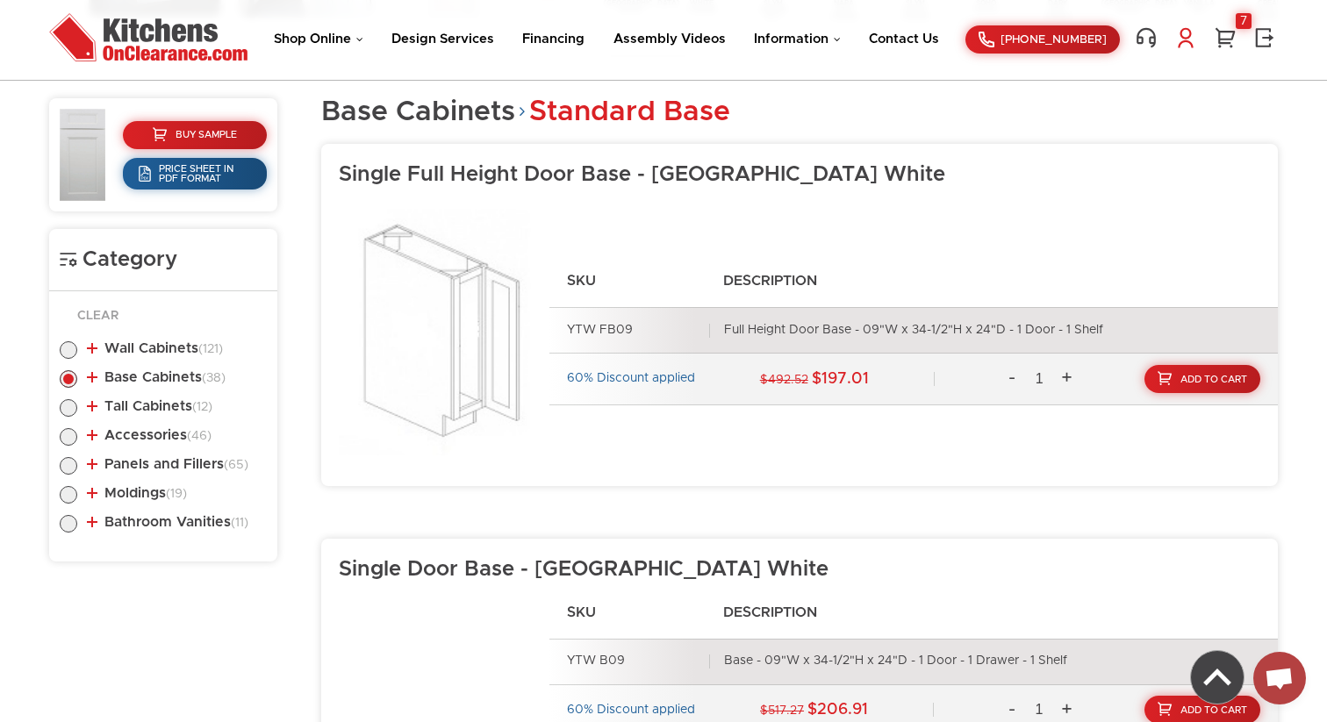
click at [1184, 44] on link at bounding box center [1185, 37] width 26 height 23
click at [1021, 112] on link "My Account" at bounding box center [1092, 111] width 175 height 13
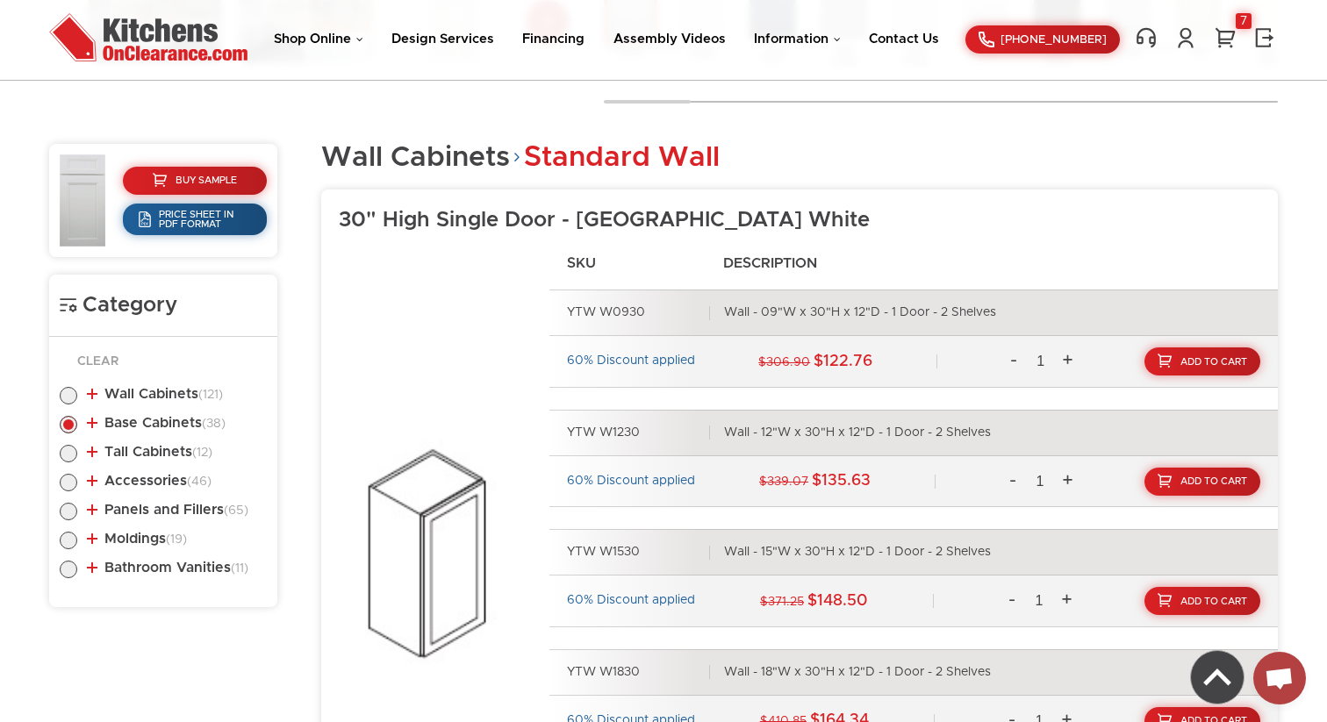
scroll to position [683, 0]
click at [182, 422] on link "Base Cabinets (38)" at bounding box center [156, 422] width 139 height 14
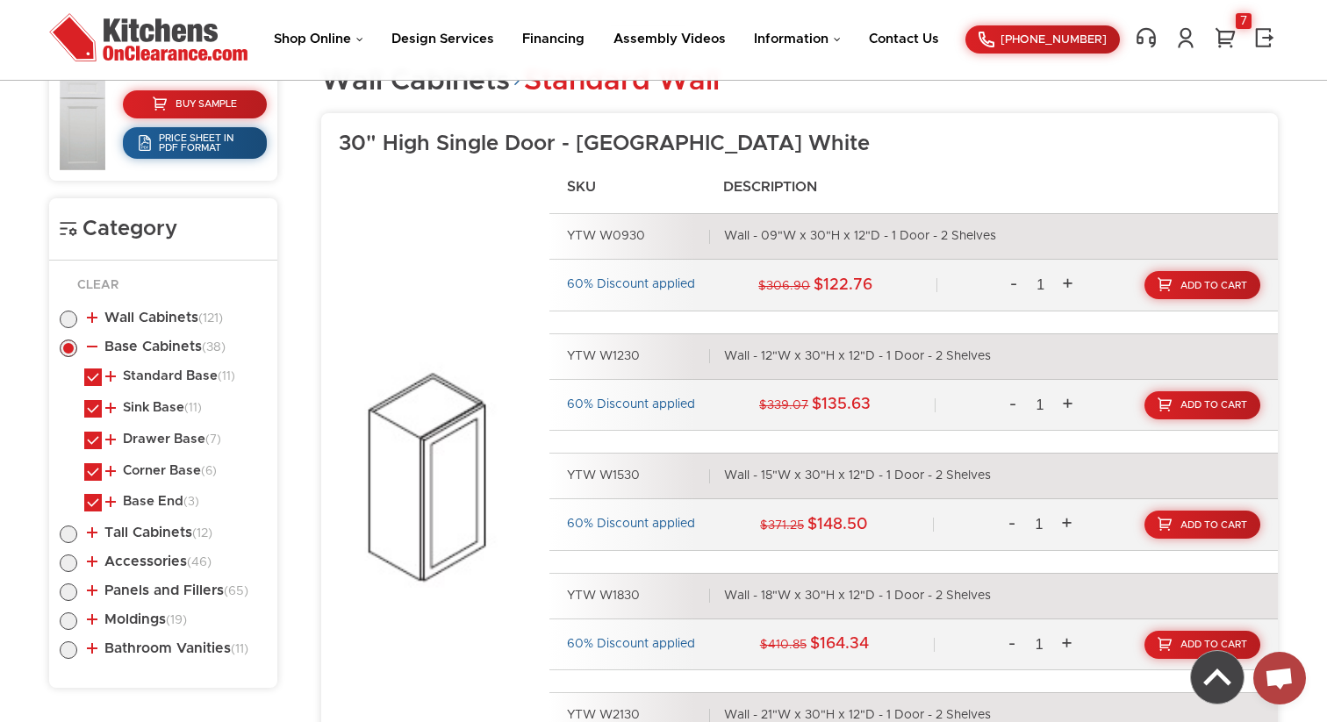
scroll to position [914, 0]
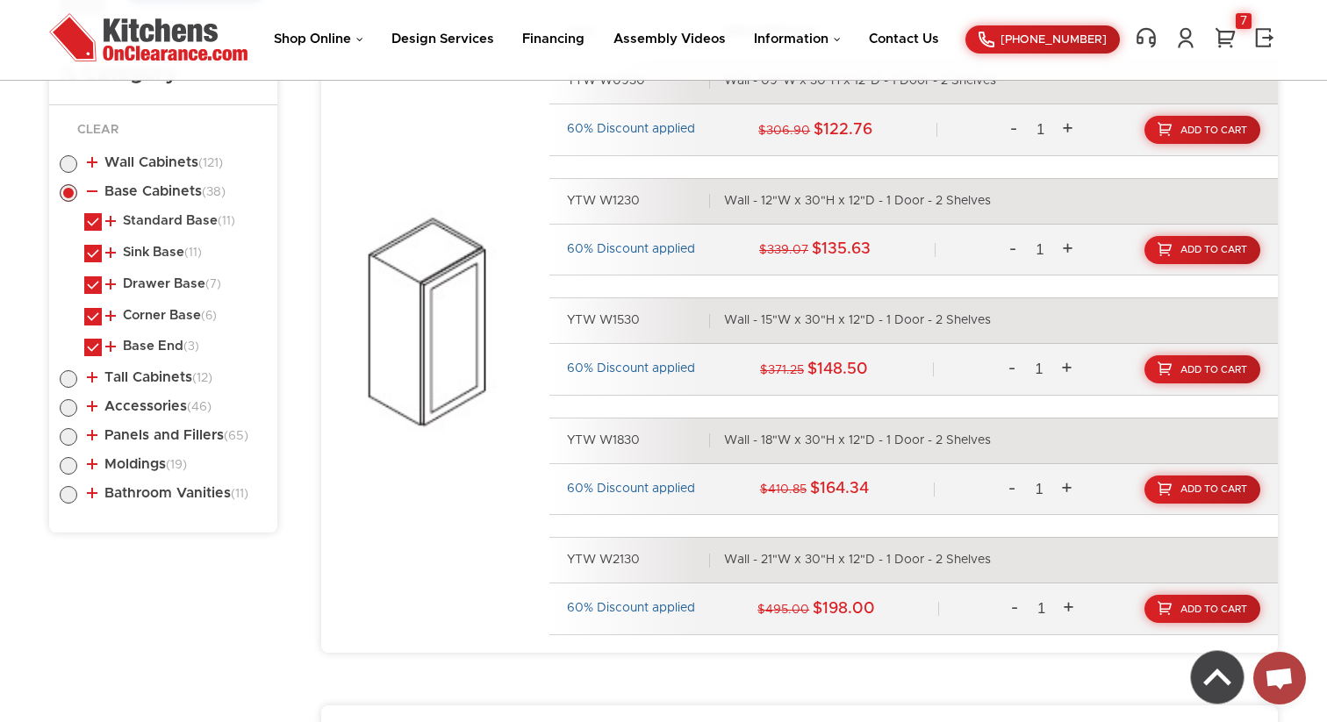
click at [68, 196] on label at bounding box center [69, 197] width 18 height 14
click at [90, 193] on link "Base Cabinets (38)" at bounding box center [156, 191] width 139 height 14
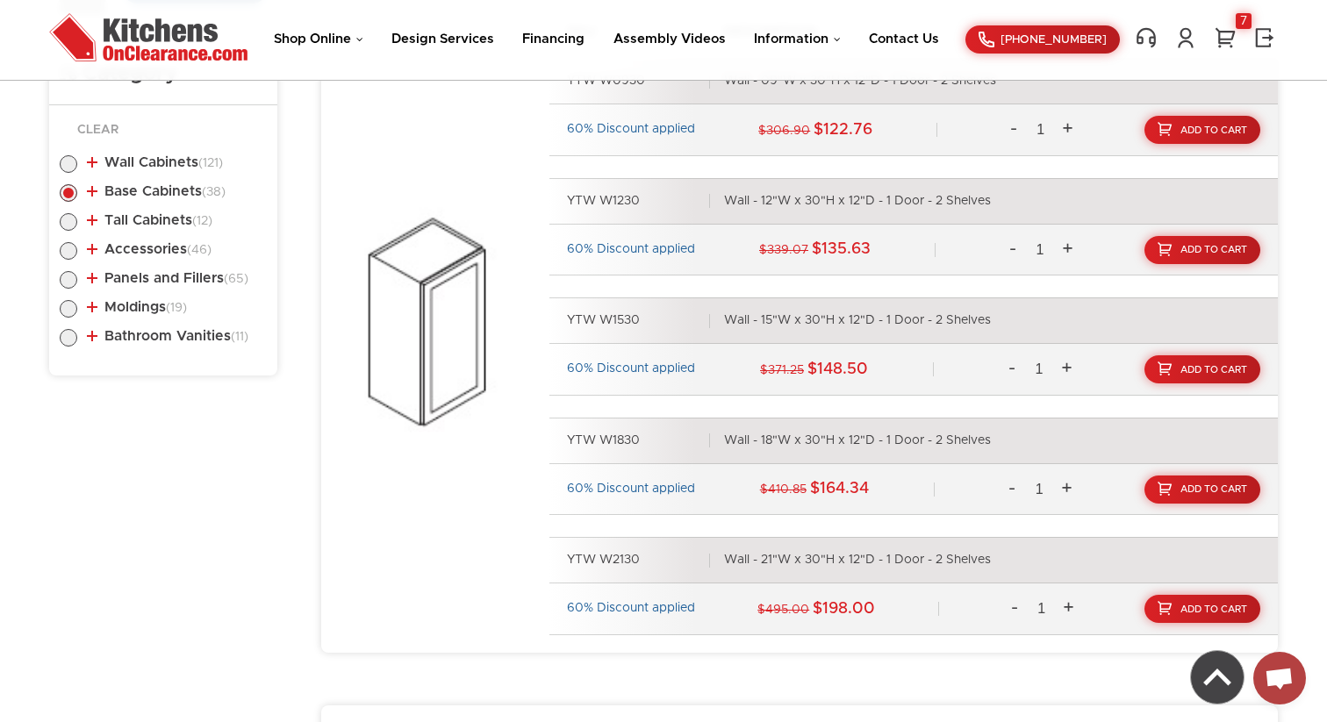
click at [67, 169] on label at bounding box center [69, 168] width 18 height 14
radio input "true"
click at [92, 165] on link "Wall Cabinets (121)" at bounding box center [155, 162] width 136 height 14
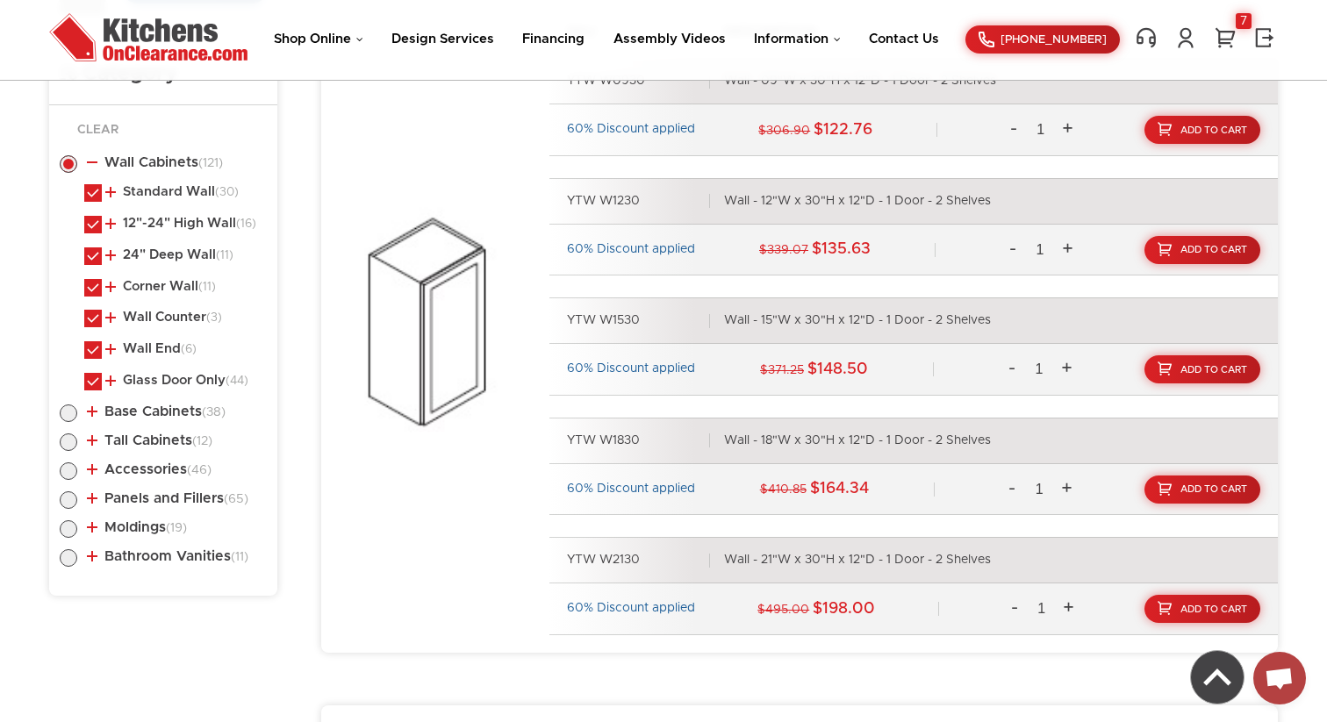
click at [95, 227] on label at bounding box center [93, 229] width 18 height 13
checkbox input "false"
click at [93, 255] on label at bounding box center [93, 260] width 18 height 13
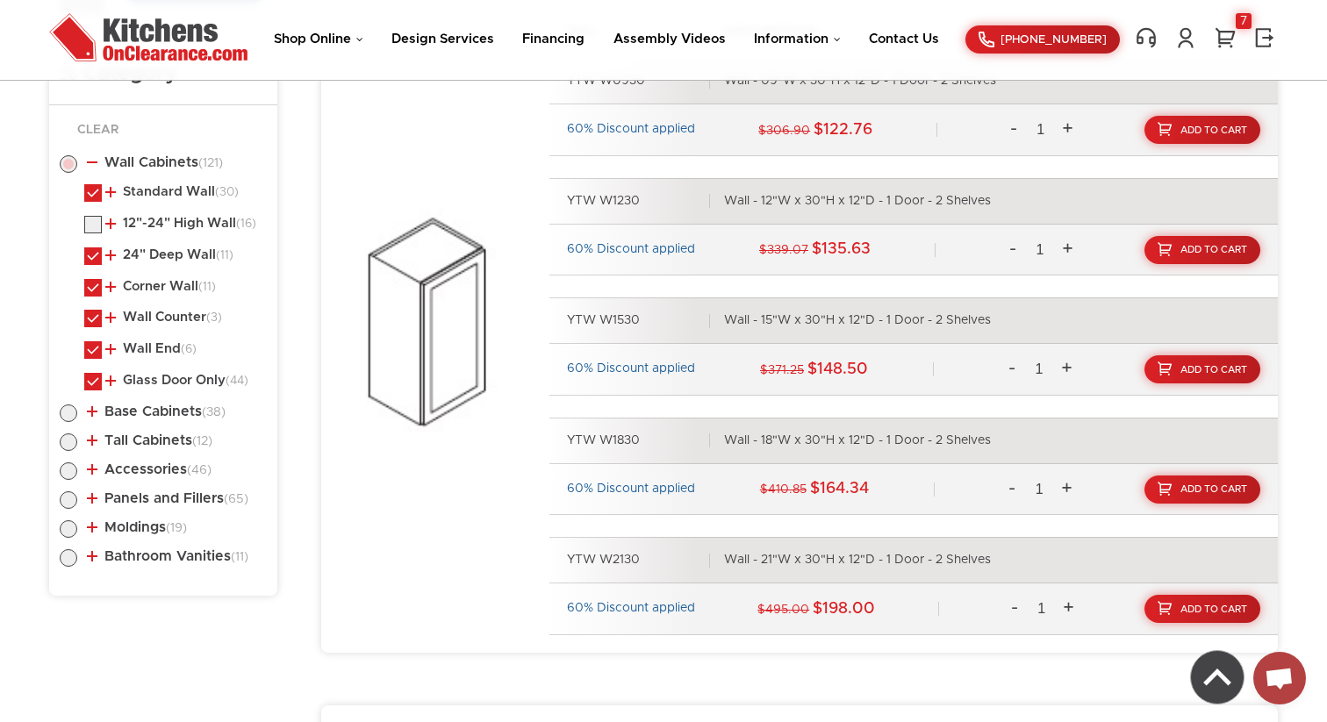
checkbox input "false"
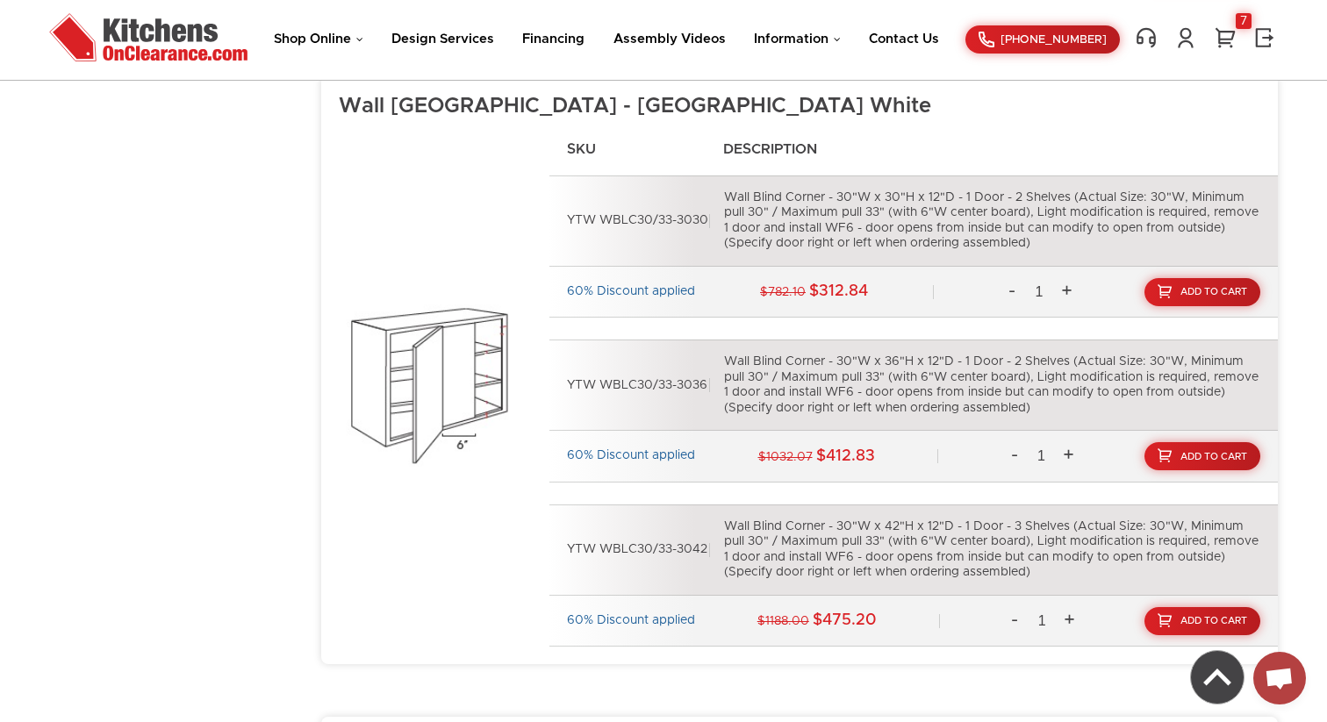
scroll to position [6129, 0]
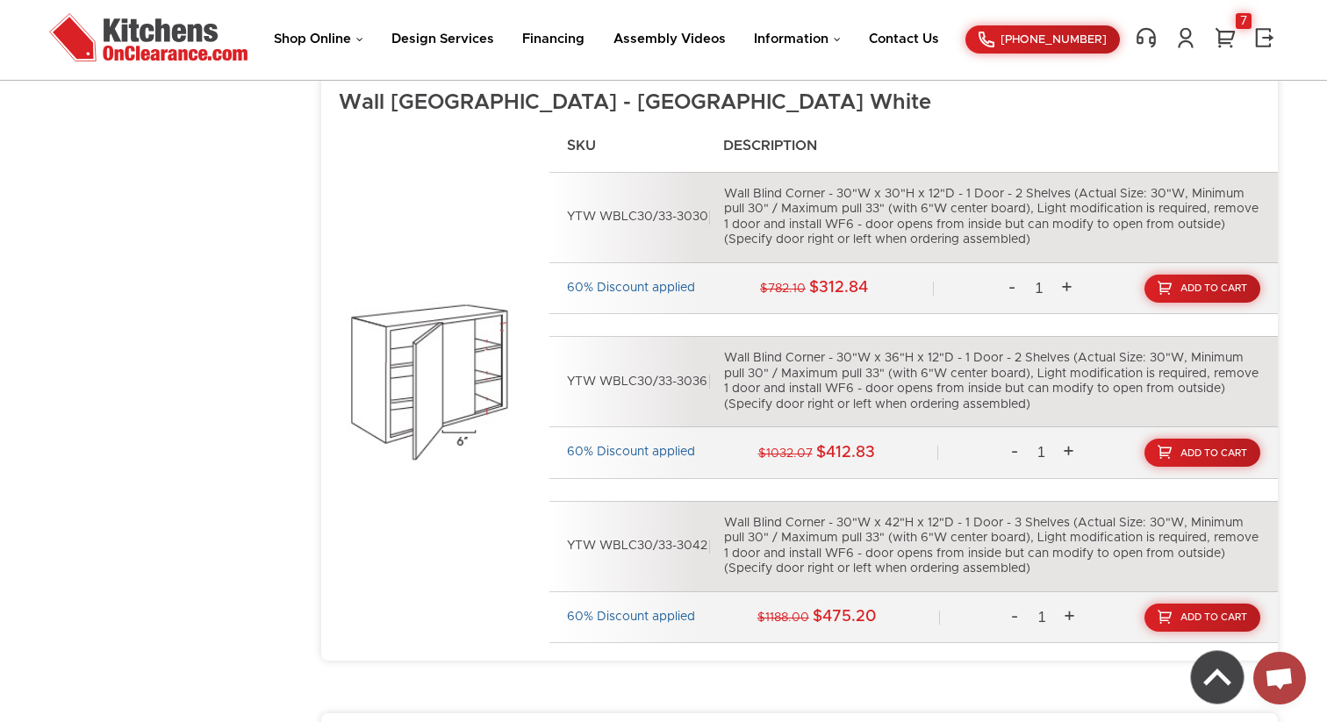
click at [776, 361] on div "Wall Blind Corner - 30"W x 36"H x 12"D - 1 Door - 2 Shelves (Actual Size: 30"W,…" at bounding box center [992, 381] width 536 height 61
drag, startPoint x: 961, startPoint y: 377, endPoint x: 774, endPoint y: 374, distance: 186.9
click at [715, 357] on div "YTW WBLC30/33-3036 Wall Blind Corner - 30"W x 36"H x 12"D - 1 Door - 2 Shelves …" at bounding box center [913, 381] width 728 height 91
drag, startPoint x: 566, startPoint y: 379, endPoint x: 705, endPoint y: 386, distance: 138.8
click at [705, 387] on div "YTW WBLC30/33-3036 Wall Blind Corner - 30"W x 36"H x 12"D - 1 Door - 2 Shelves …" at bounding box center [913, 381] width 728 height 91
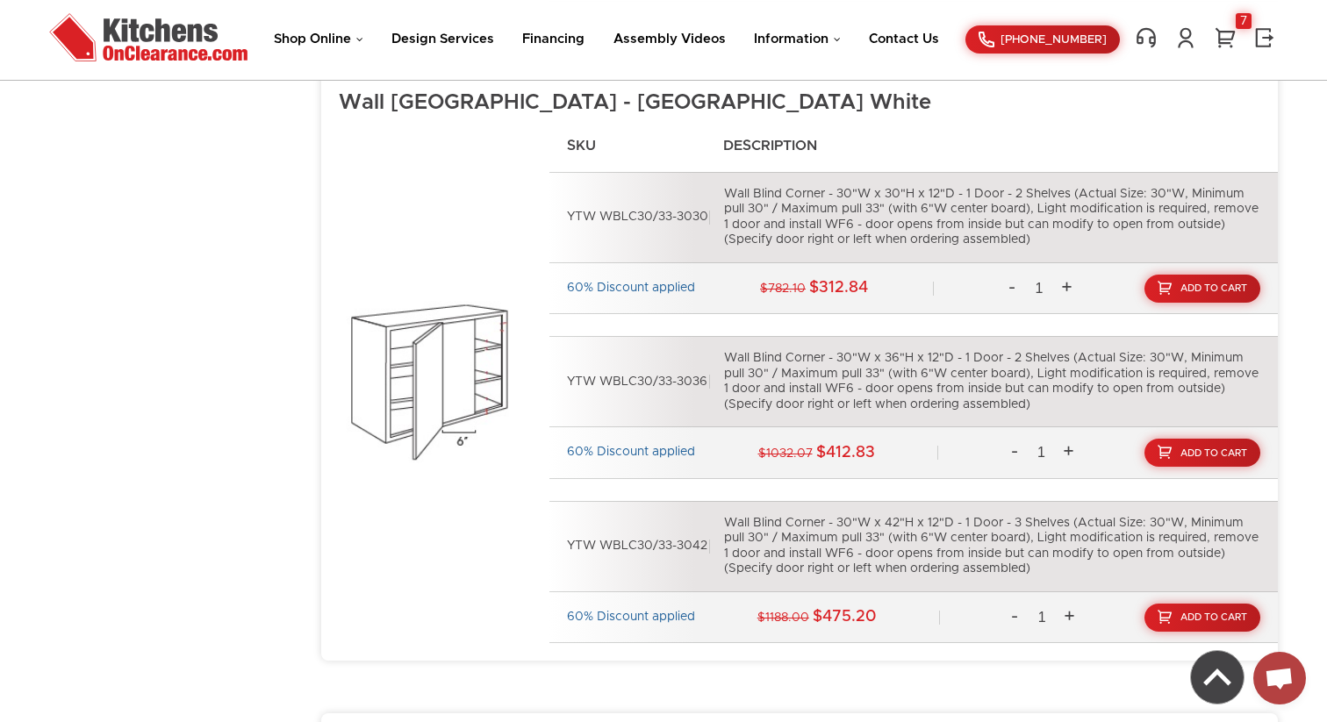
copy div "YTW WBLC30/33-3036"
click at [841, 389] on div "Wall Blind Corner - 30"W x 36"H x 12"D - 1 Door - 2 Shelves (Actual Size: 30"W,…" at bounding box center [992, 381] width 536 height 61
drag, startPoint x: 1091, startPoint y: 402, endPoint x: 741, endPoint y: 360, distance: 352.6
click at [722, 355] on div "YTW WBLC30/33-3036 Wall Blind Corner - 30"W x 36"H x 12"D - 1 Door - 2 Shelves …" at bounding box center [913, 381] width 728 height 91
copy div "Wall Blind Corner - 30"W x 36"H x 12"D - 1 Door - 2 Shelves (Actual Size: 30"W,…"
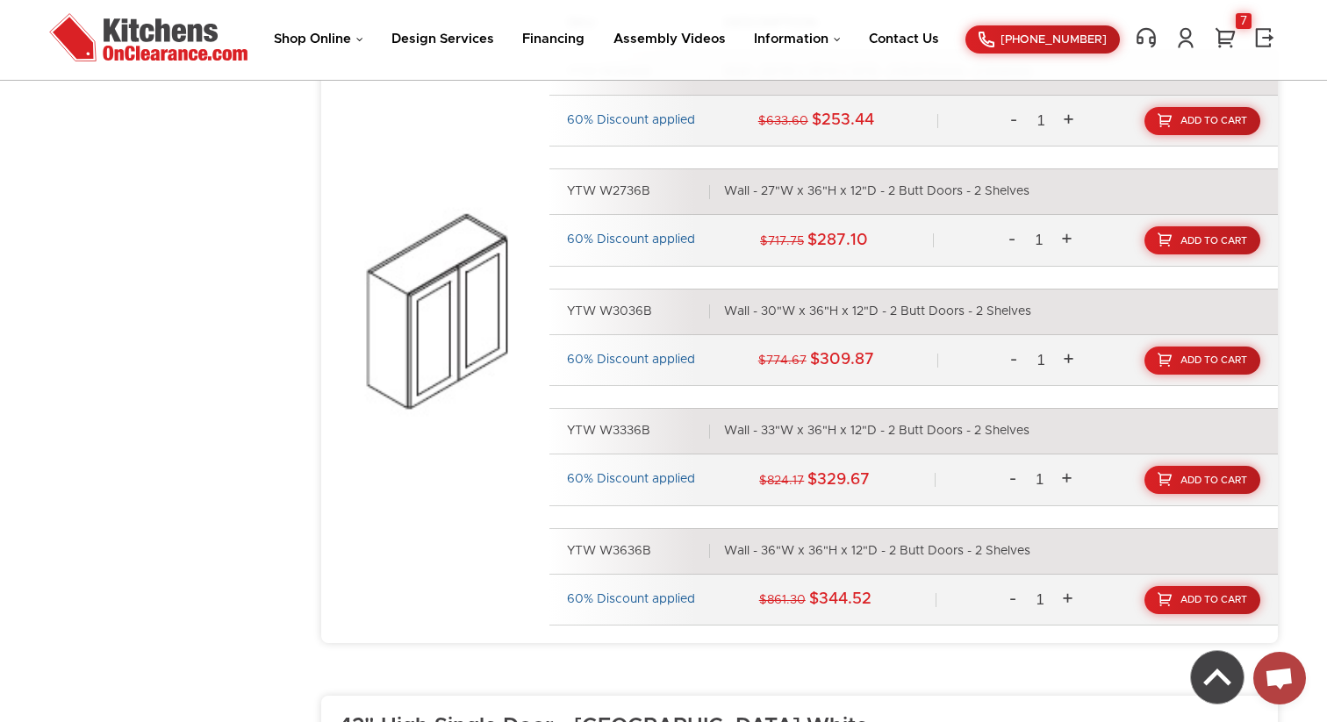
scroll to position [3148, 0]
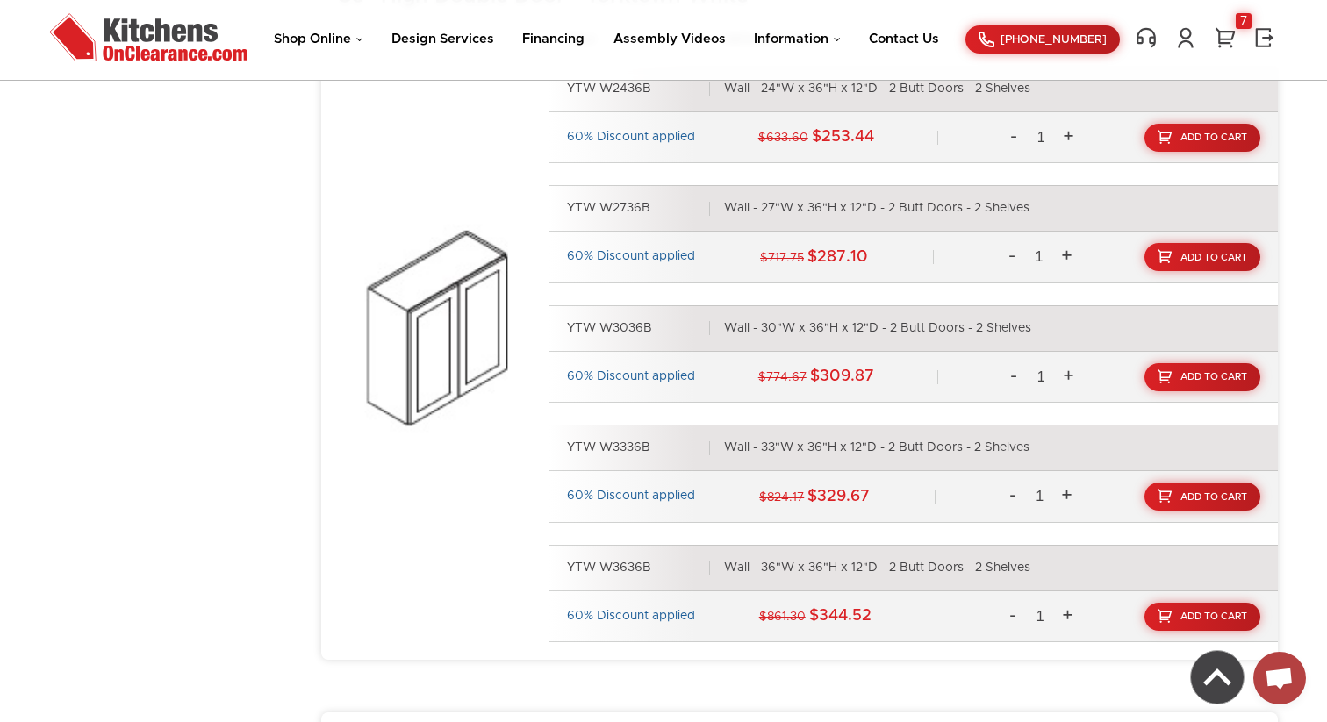
click at [429, 340] on img at bounding box center [435, 329] width 193 height 262
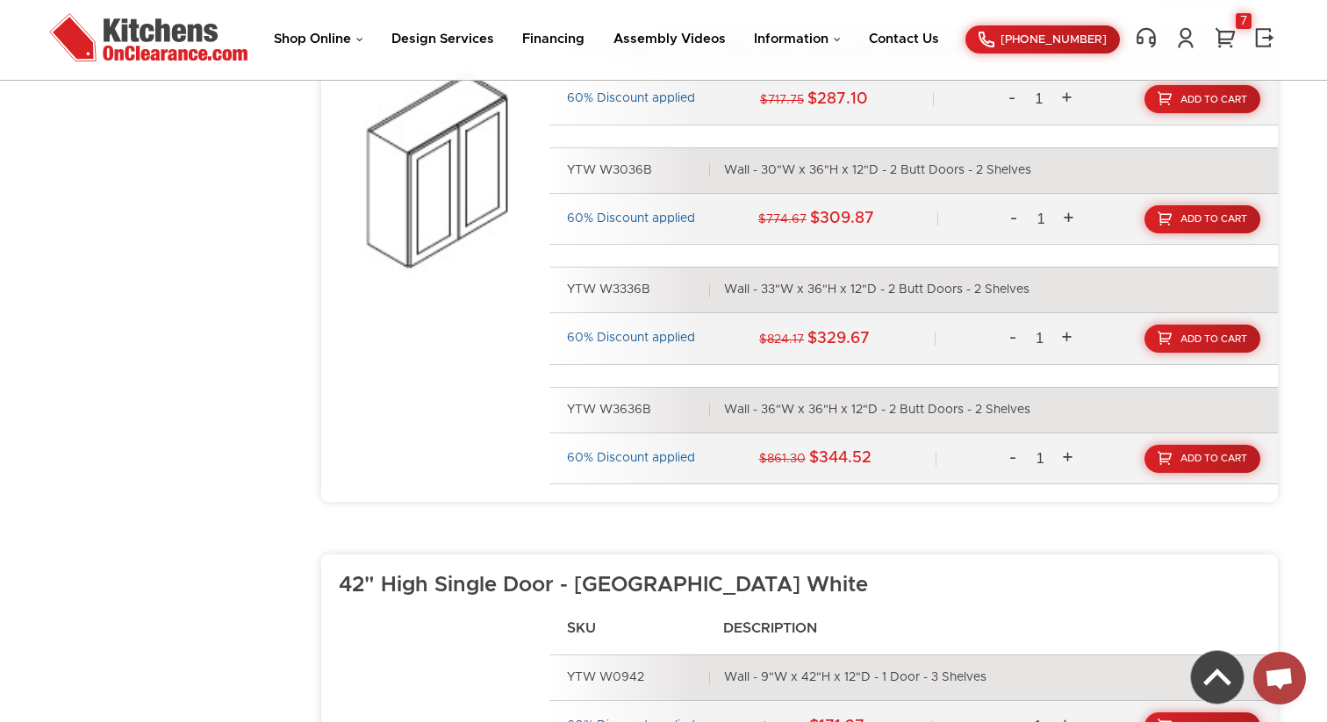
scroll to position [3310, 0]
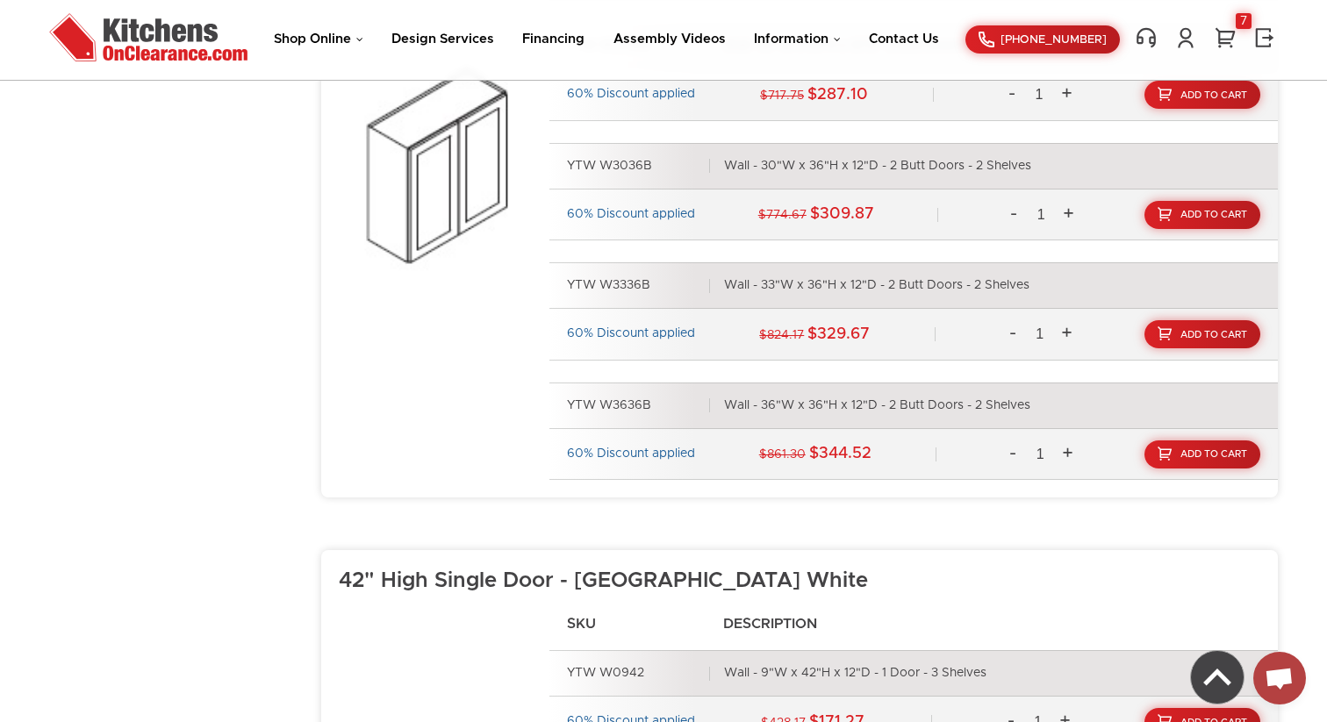
drag, startPoint x: 834, startPoint y: 415, endPoint x: 852, endPoint y: 416, distance: 17.6
click at [834, 414] on div "YTW W3636B Wall - 36"W x 36"H x 12"D - 2 Butt Doors - 2 Shelves" at bounding box center [913, 406] width 728 height 47
drag, startPoint x: 1041, startPoint y: 398, endPoint x: 790, endPoint y: 390, distance: 252.0
click at [789, 390] on div "YTW W3636B Wall - 36"W x 36"H x 12"D - 2 Butt Doors - 2 Shelves" at bounding box center [913, 406] width 728 height 47
click at [557, 406] on div "YTW W3636B Wall - 36"W x 36"H x 12"D - 2 Butt Doors - 2 Shelves" at bounding box center [913, 406] width 728 height 47
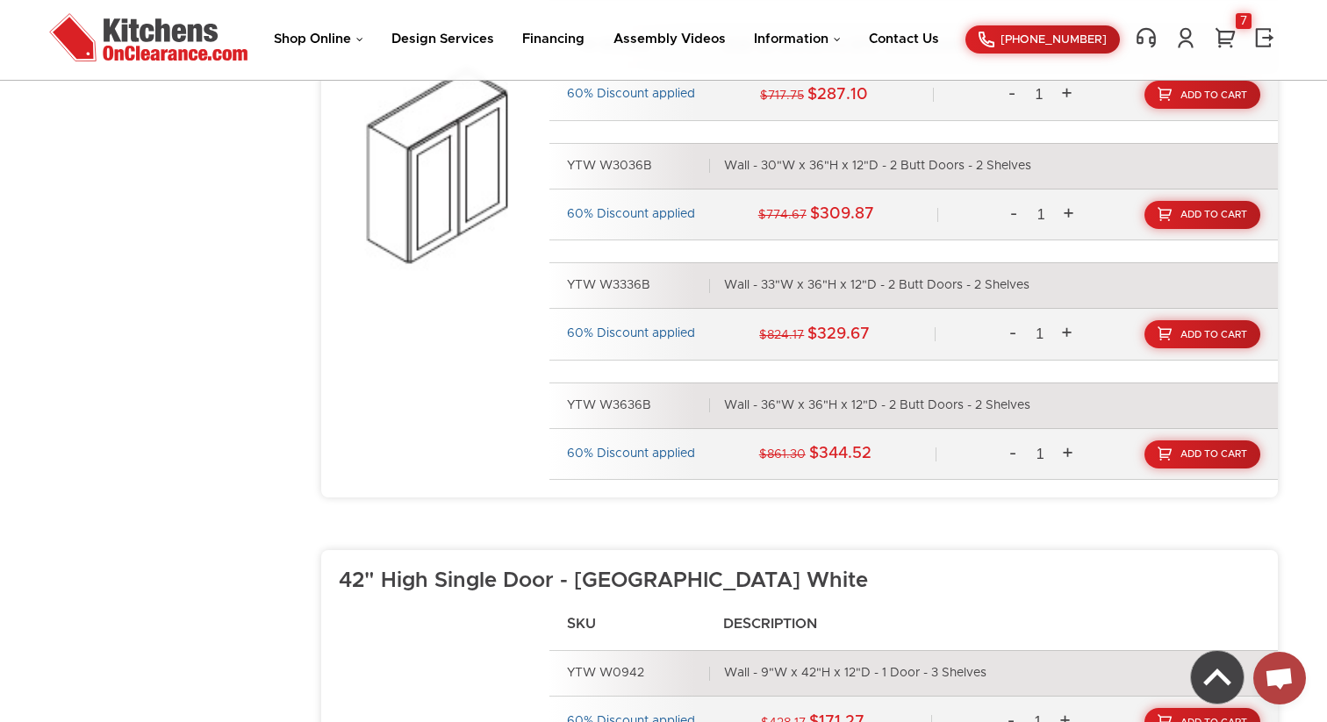
drag, startPoint x: 569, startPoint y: 403, endPoint x: 1040, endPoint y: 405, distance: 471.2
click at [1037, 400] on div "YTW W3636B Wall - 36"W x 36"H x 12"D - 2 Butt Doors - 2 Shelves" at bounding box center [913, 406] width 728 height 47
copy div "YTW W3636B Wall - 36"W x 36"H x 12"D - 2 Butt Doors - 2 Shelves"
click at [891, 444] on div "60% Discount applied $861.30 $344.52 - 1 + Add To Cart" at bounding box center [913, 455] width 728 height 52
drag, startPoint x: 884, startPoint y: 453, endPoint x: 820, endPoint y: 449, distance: 63.3
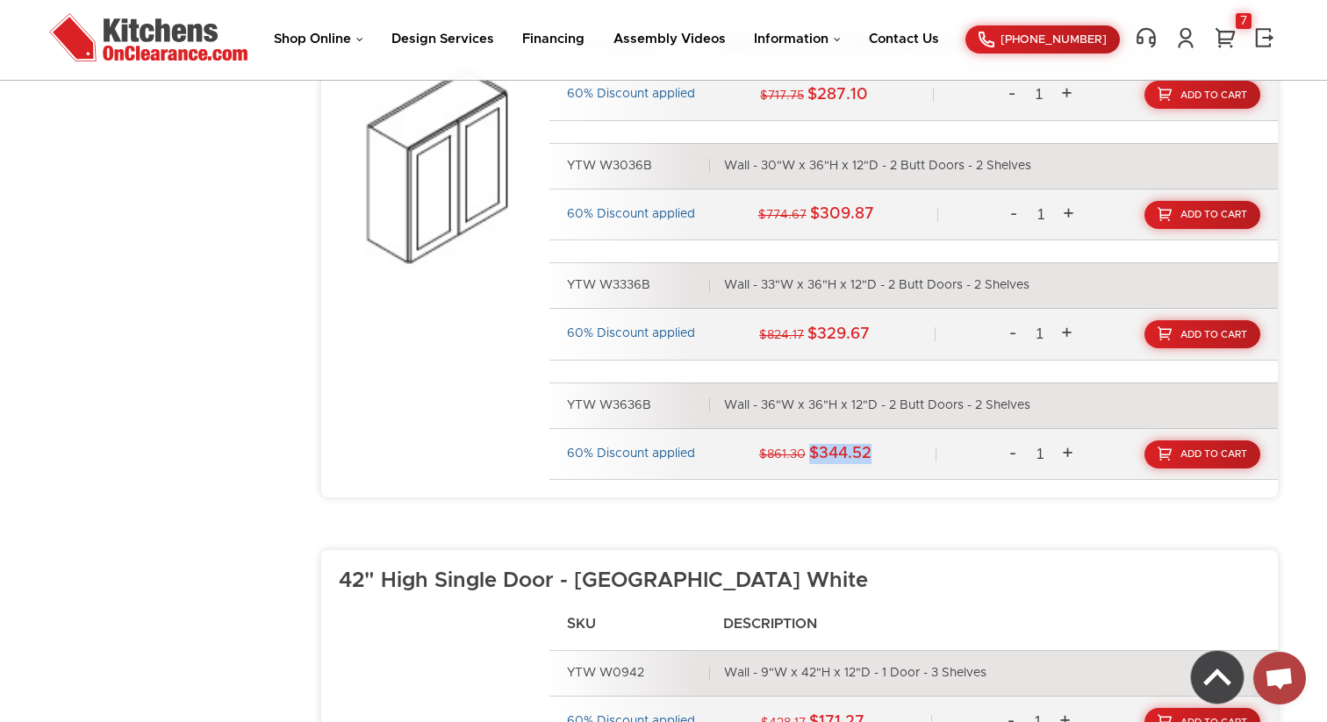
click at [811, 447] on div "60% Discount applied $861.30 $344.52 - 1 + Add To Cart" at bounding box center [913, 455] width 728 height 52
copy strong "$344.52"
